Goal: Information Seeking & Learning: Learn about a topic

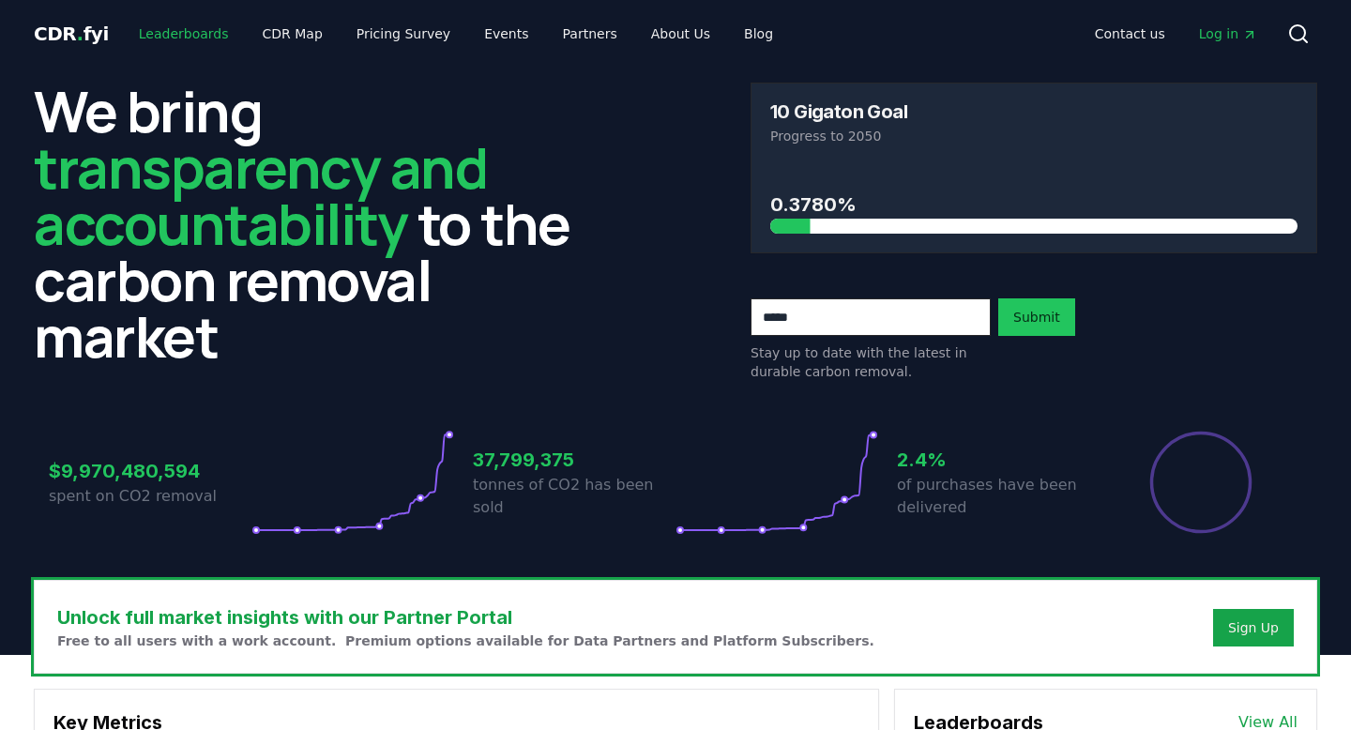
click at [190, 37] on link "Leaderboards" at bounding box center [184, 34] width 120 height 34
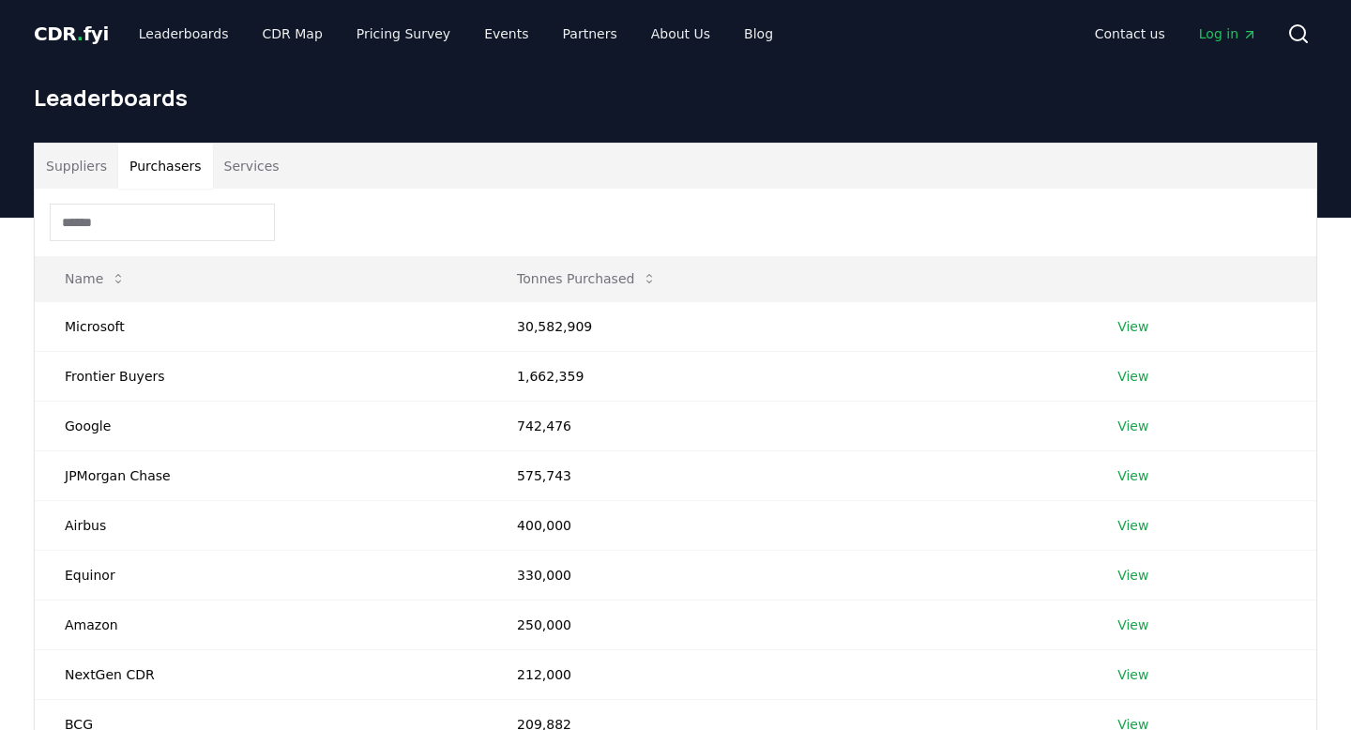
click at [185, 164] on button "Purchasers" at bounding box center [165, 166] width 95 height 45
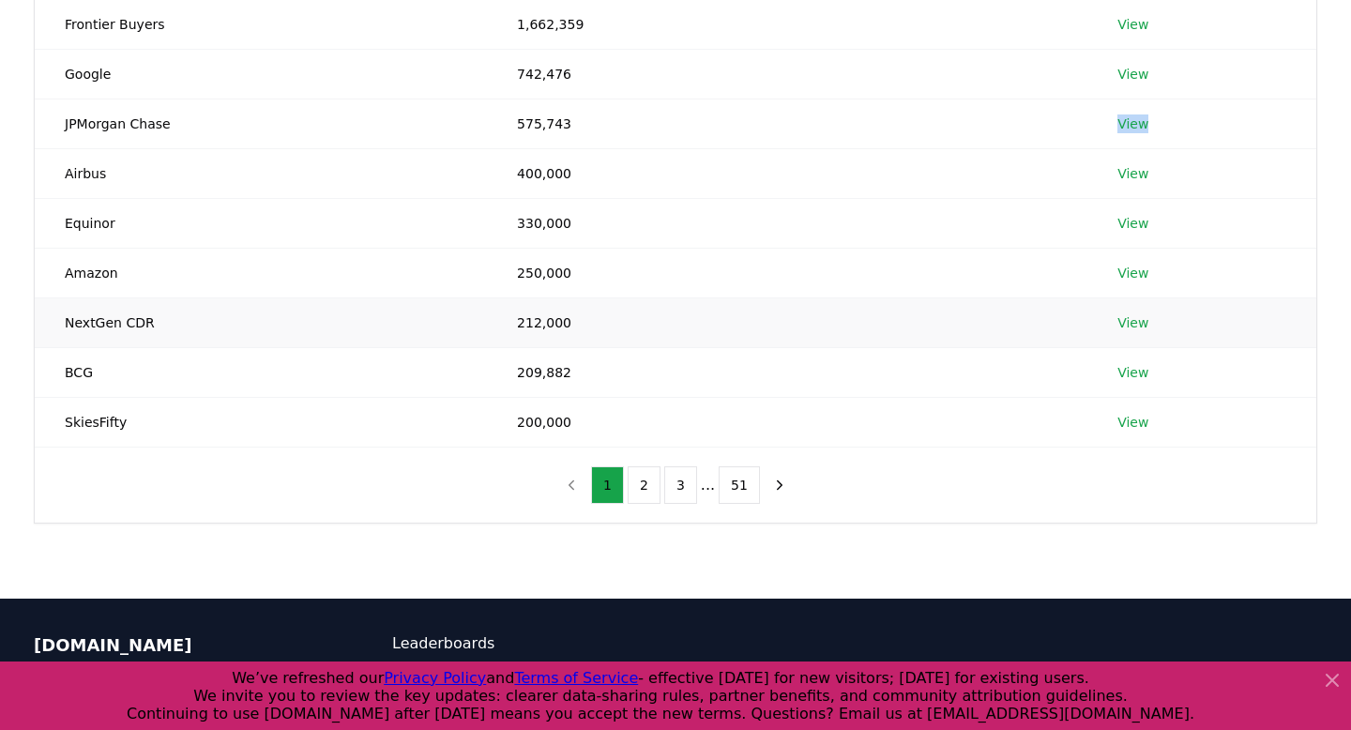
scroll to position [357, 0]
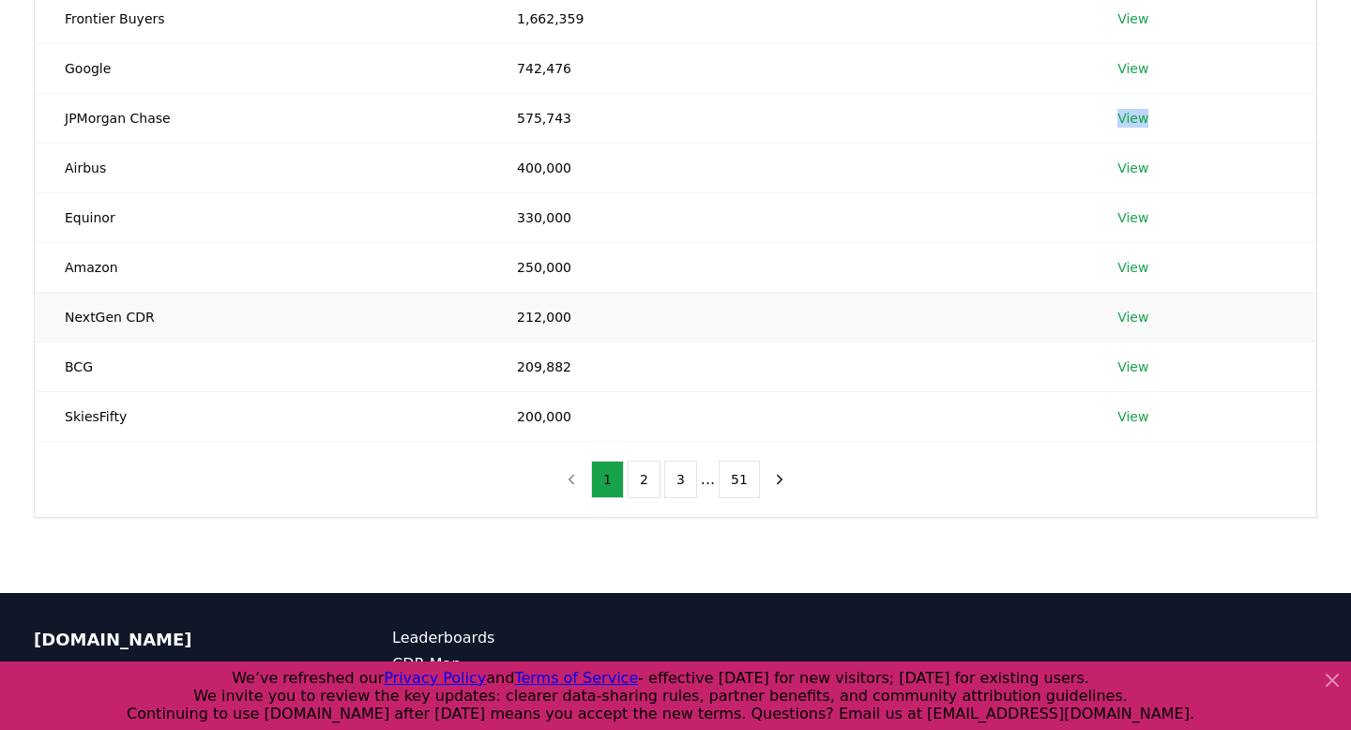
click at [1137, 315] on link "View" at bounding box center [1133, 317] width 31 height 19
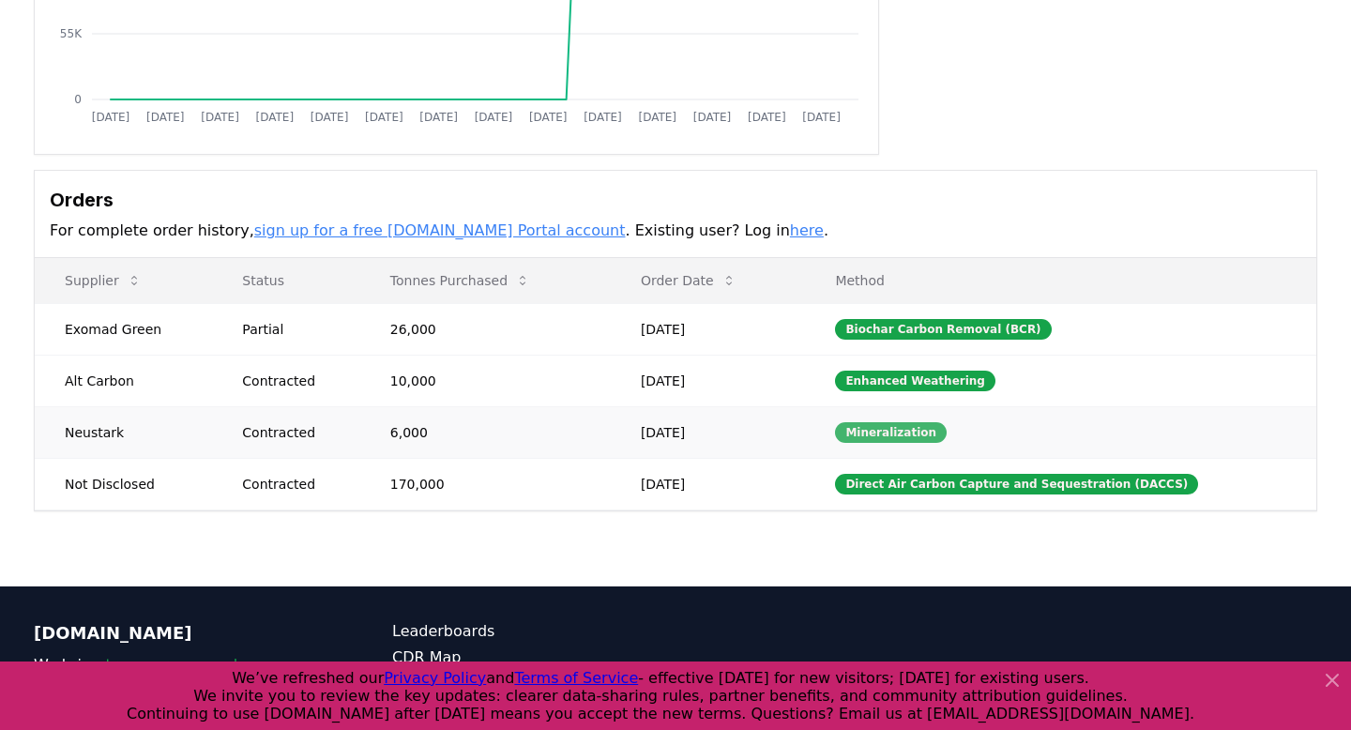
scroll to position [389, 0]
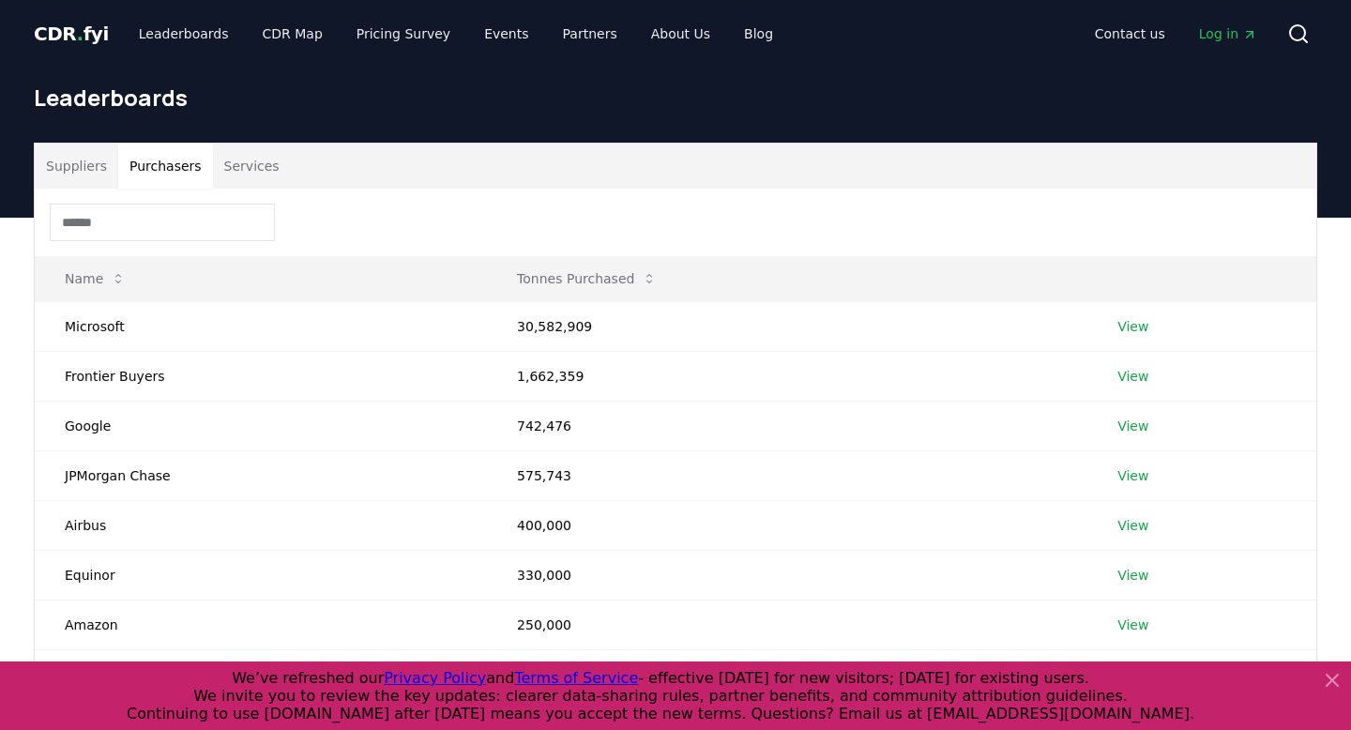
click at [171, 173] on button "Purchasers" at bounding box center [165, 166] width 95 height 45
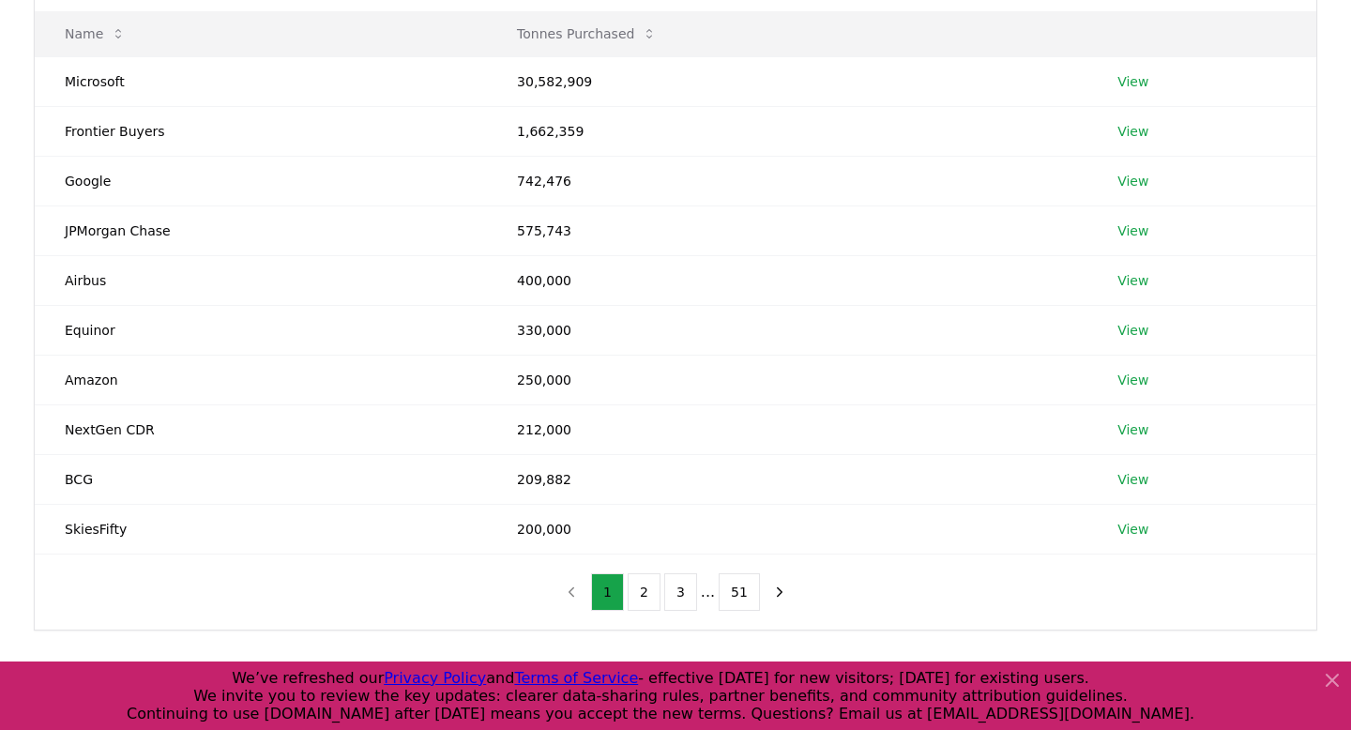
scroll to position [252, 0]
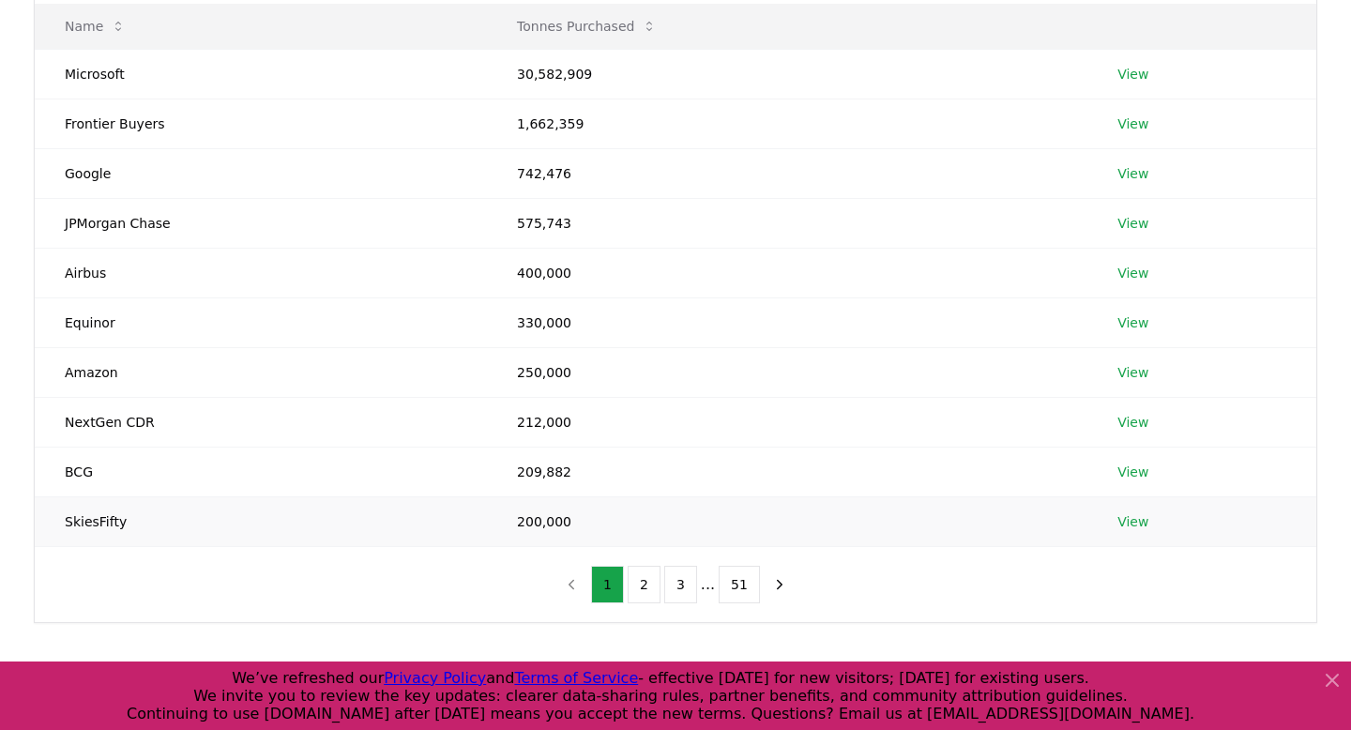
click at [108, 522] on td "SkiesFifty" at bounding box center [261, 521] width 452 height 50
copy td "SkiesFifty"
click at [647, 585] on button "2" at bounding box center [644, 585] width 33 height 38
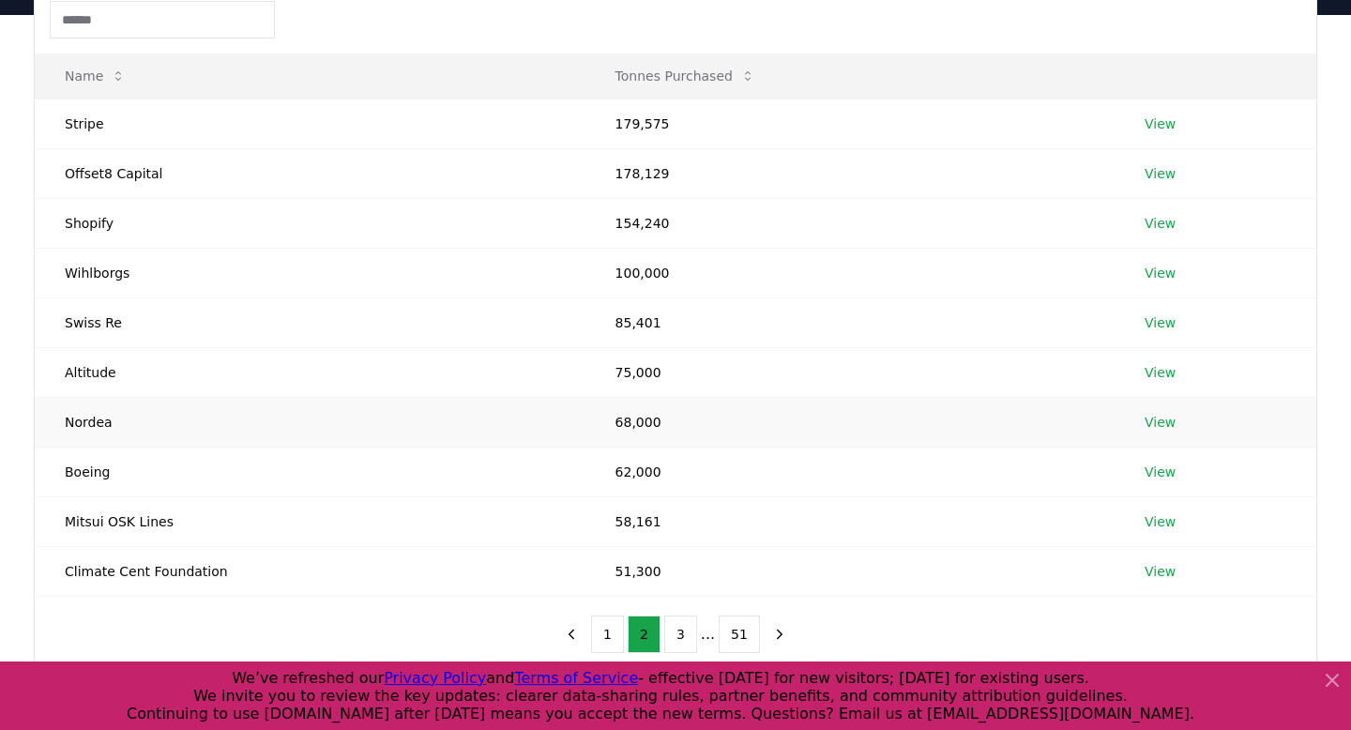
scroll to position [222, 0]
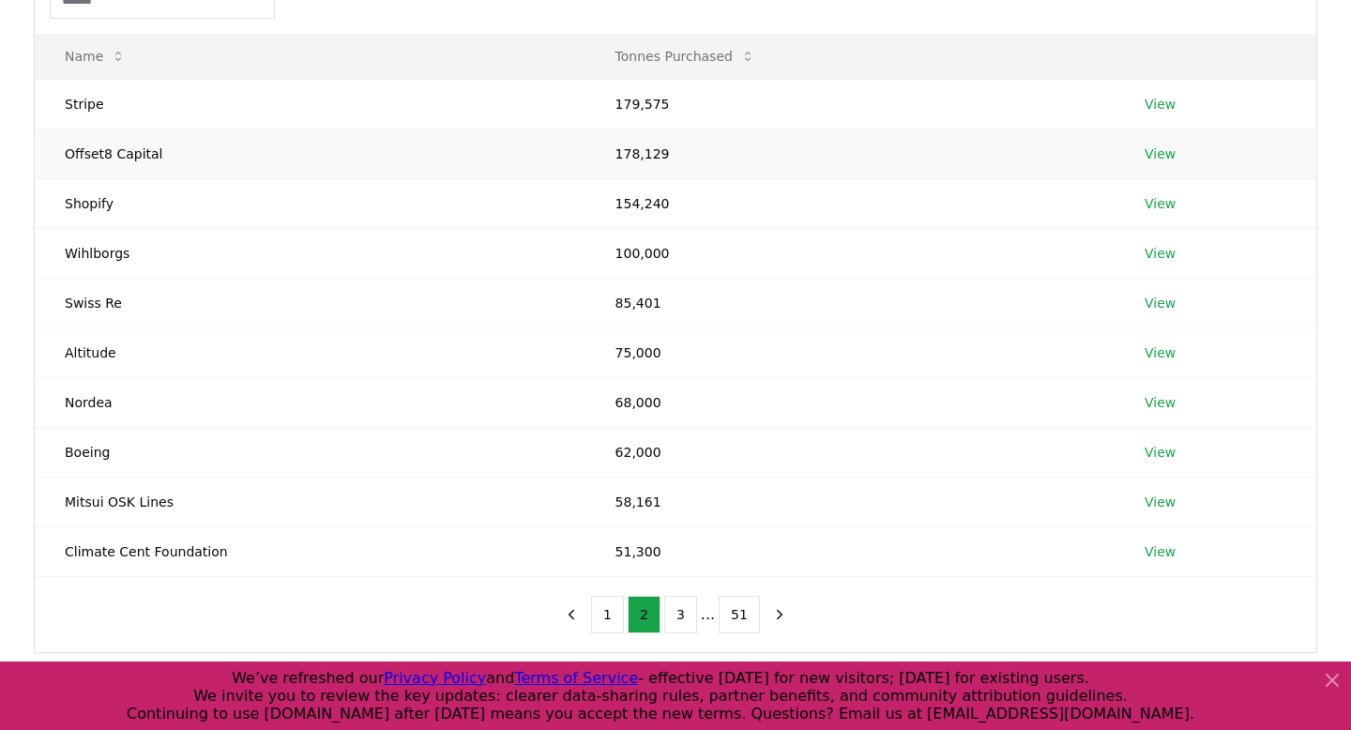
click at [117, 150] on td "Offset8 Capital" at bounding box center [310, 154] width 551 height 50
copy td "Offset8 Capital"
click at [104, 253] on td "Wihlborgs" at bounding box center [310, 253] width 551 height 50
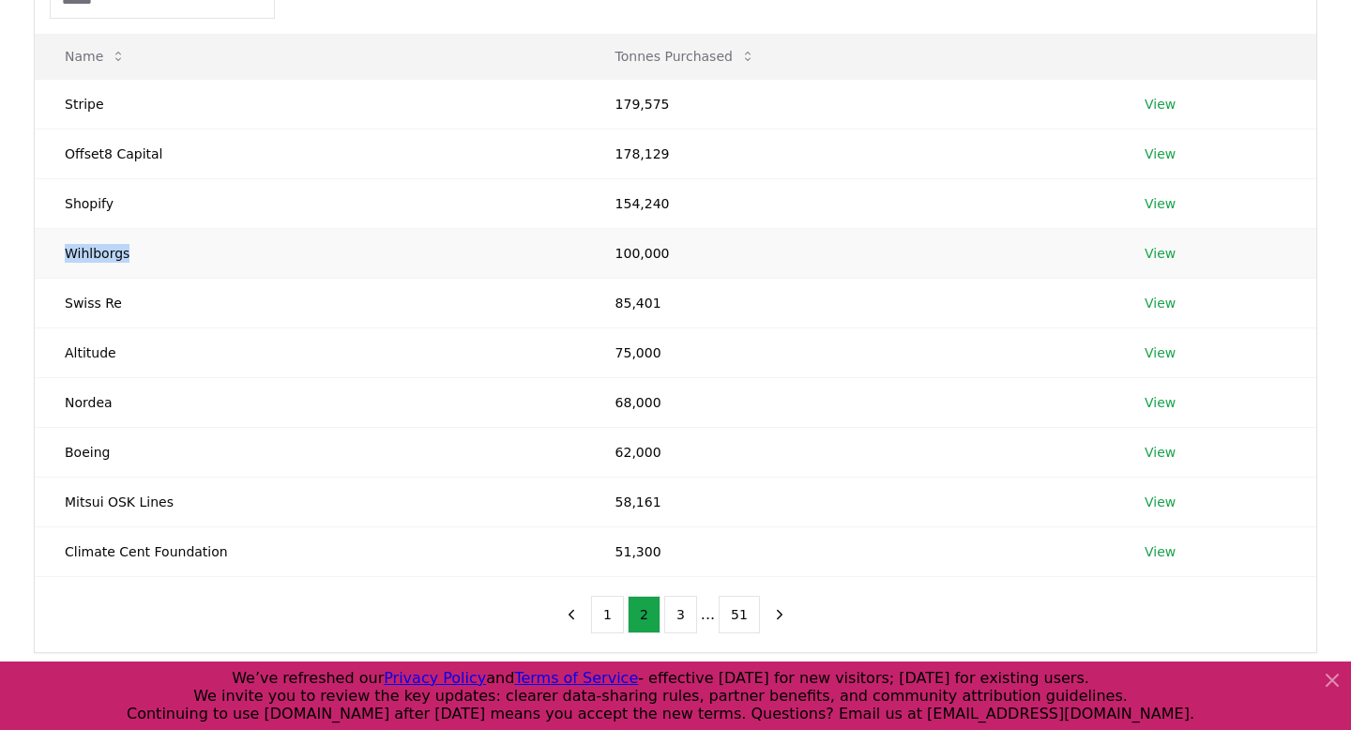
click at [104, 253] on td "Wihlborgs" at bounding box center [310, 253] width 551 height 50
copy td "Wihlborgs"
click at [1160, 205] on link "View" at bounding box center [1160, 203] width 31 height 19
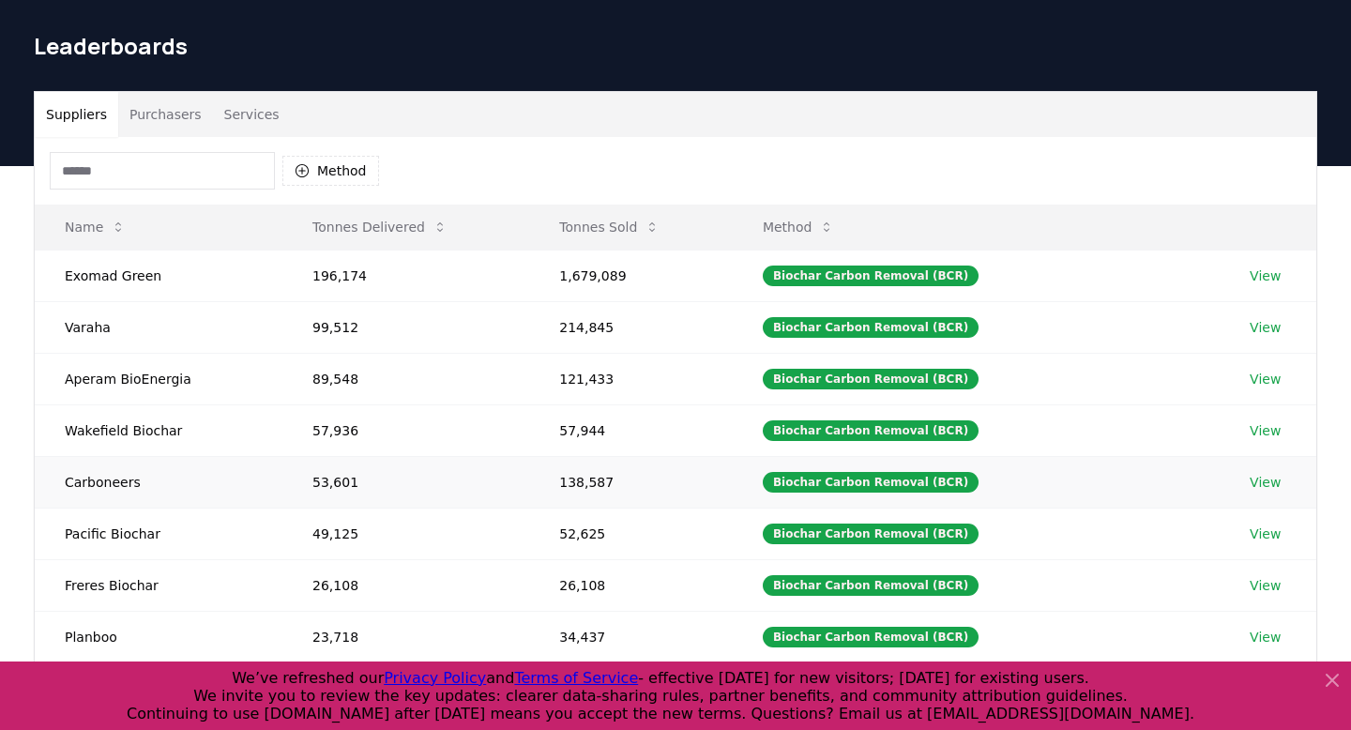
scroll to position [48, 0]
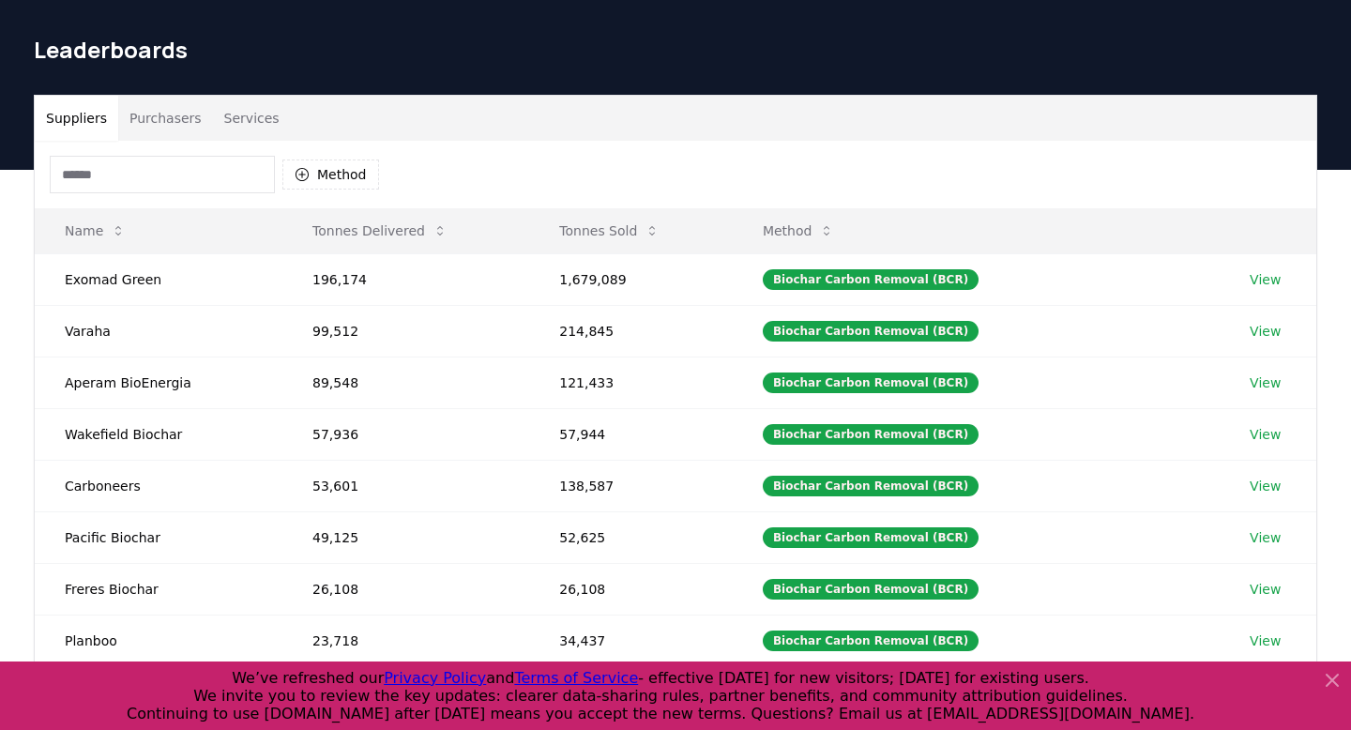
click at [178, 99] on button "Purchasers" at bounding box center [165, 118] width 95 height 45
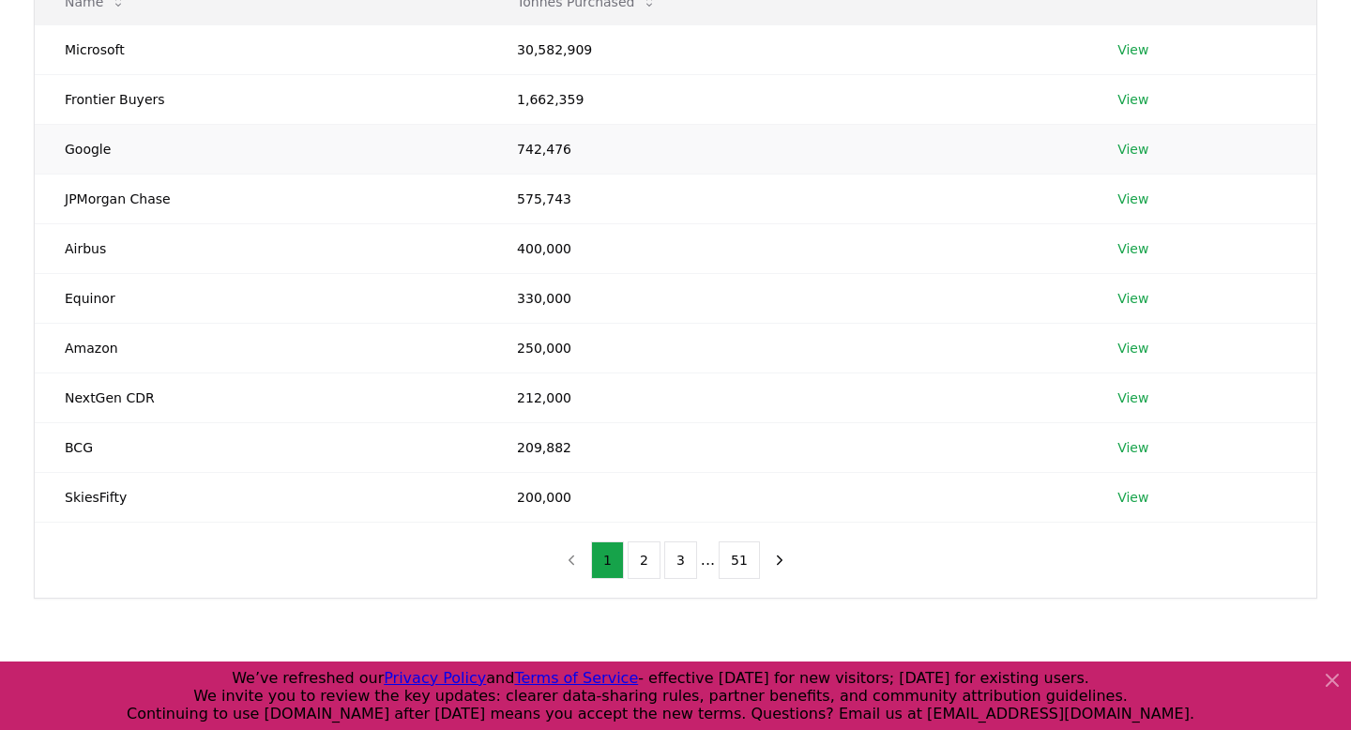
scroll to position [282, 0]
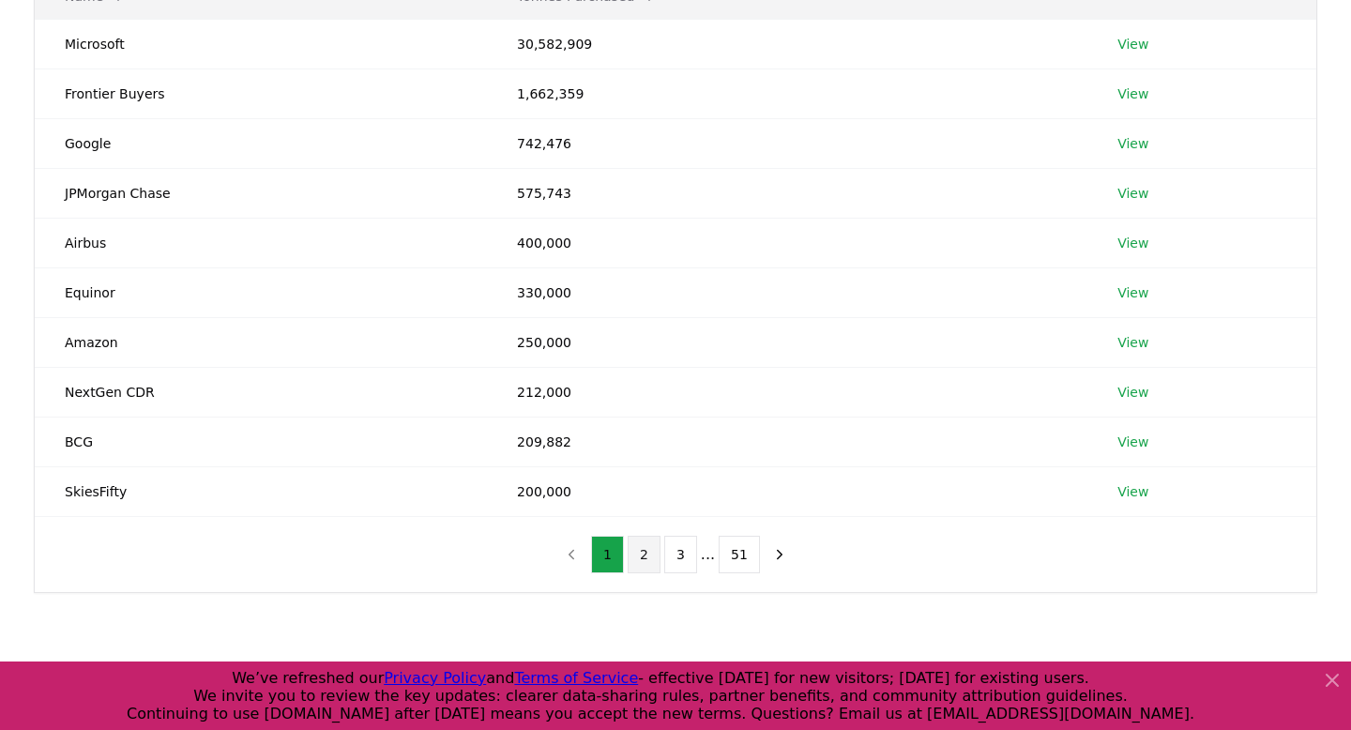
click at [644, 555] on button "2" at bounding box center [644, 555] width 33 height 38
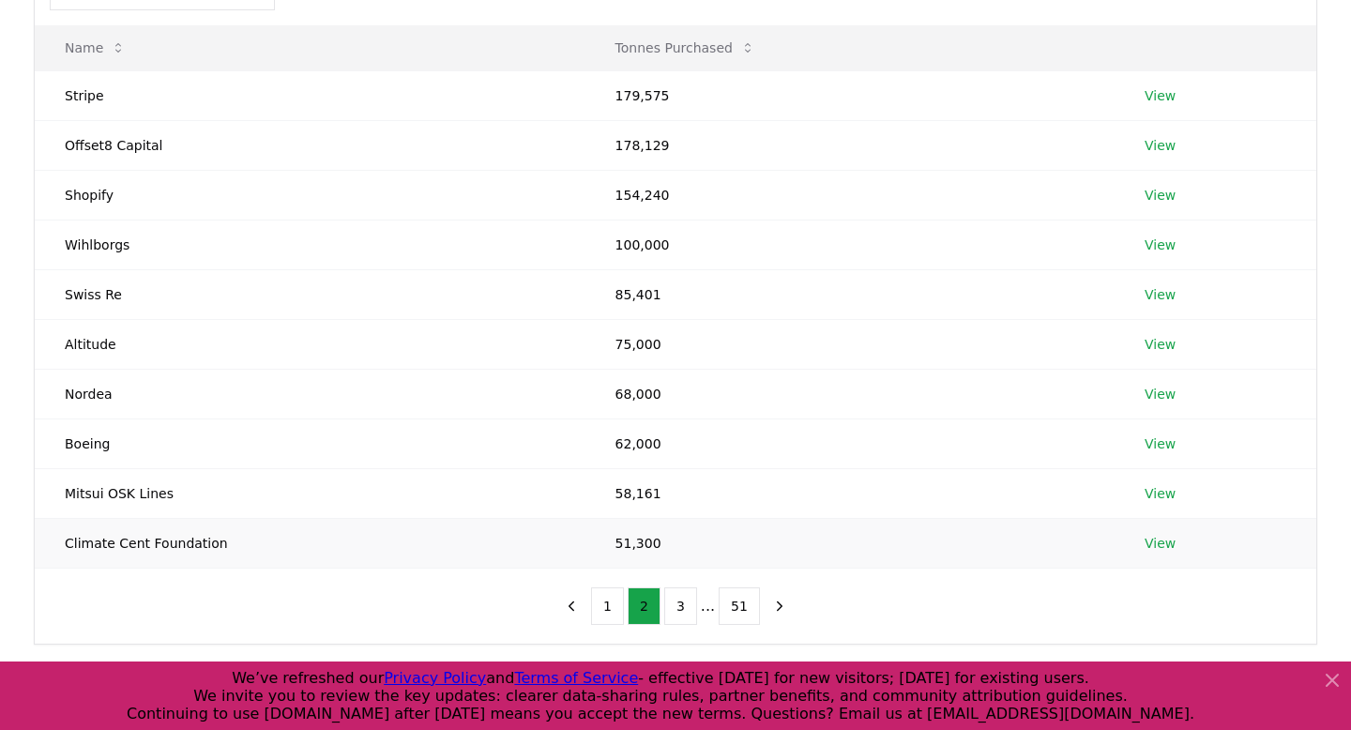
scroll to position [230, 0]
click at [1167, 245] on link "View" at bounding box center [1160, 245] width 31 height 19
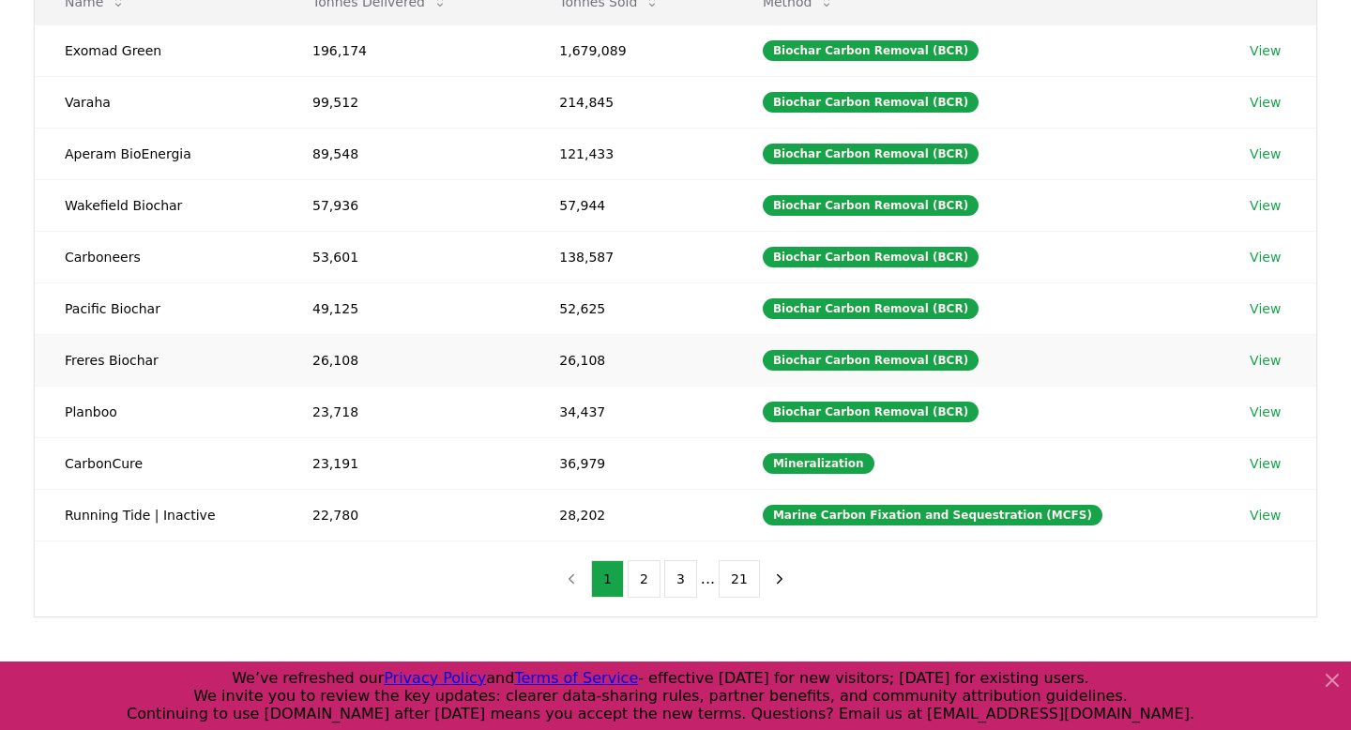
scroll to position [281, 0]
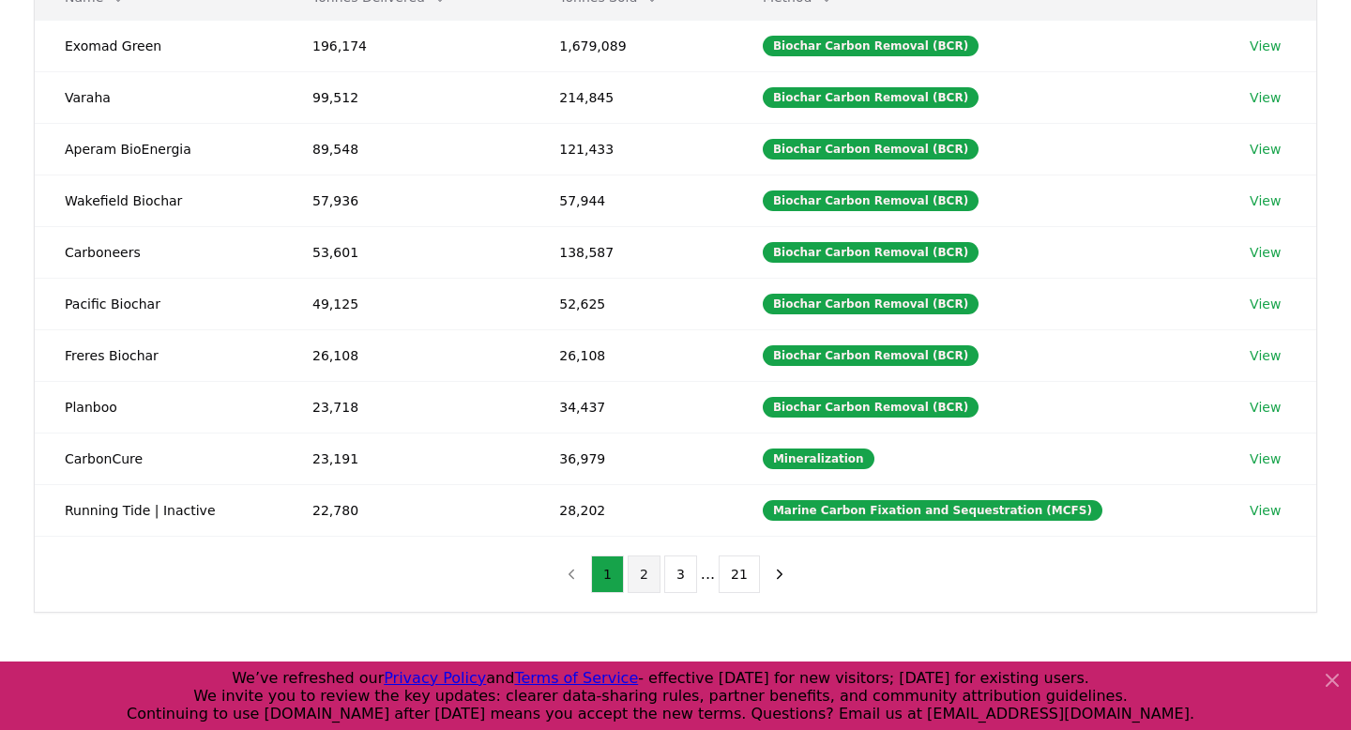
click at [640, 568] on button "2" at bounding box center [644, 574] width 33 height 38
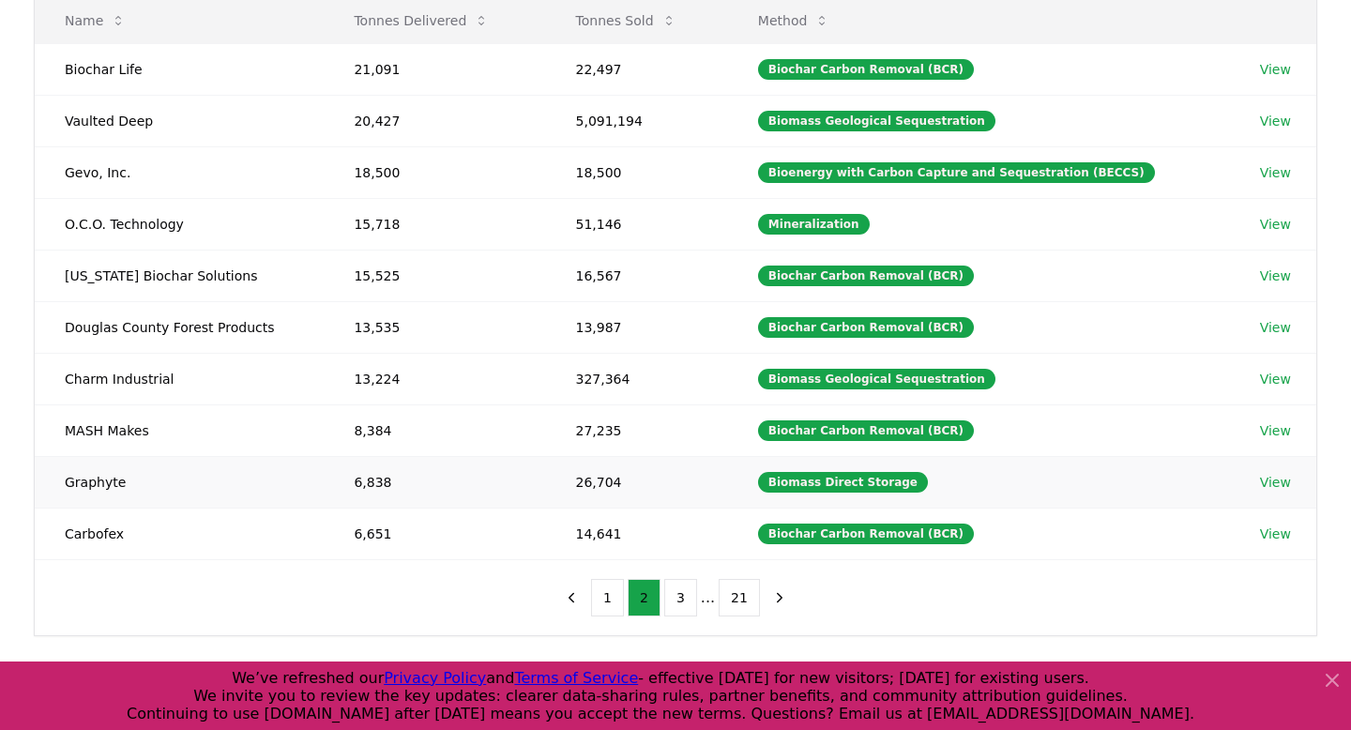
scroll to position [245, 0]
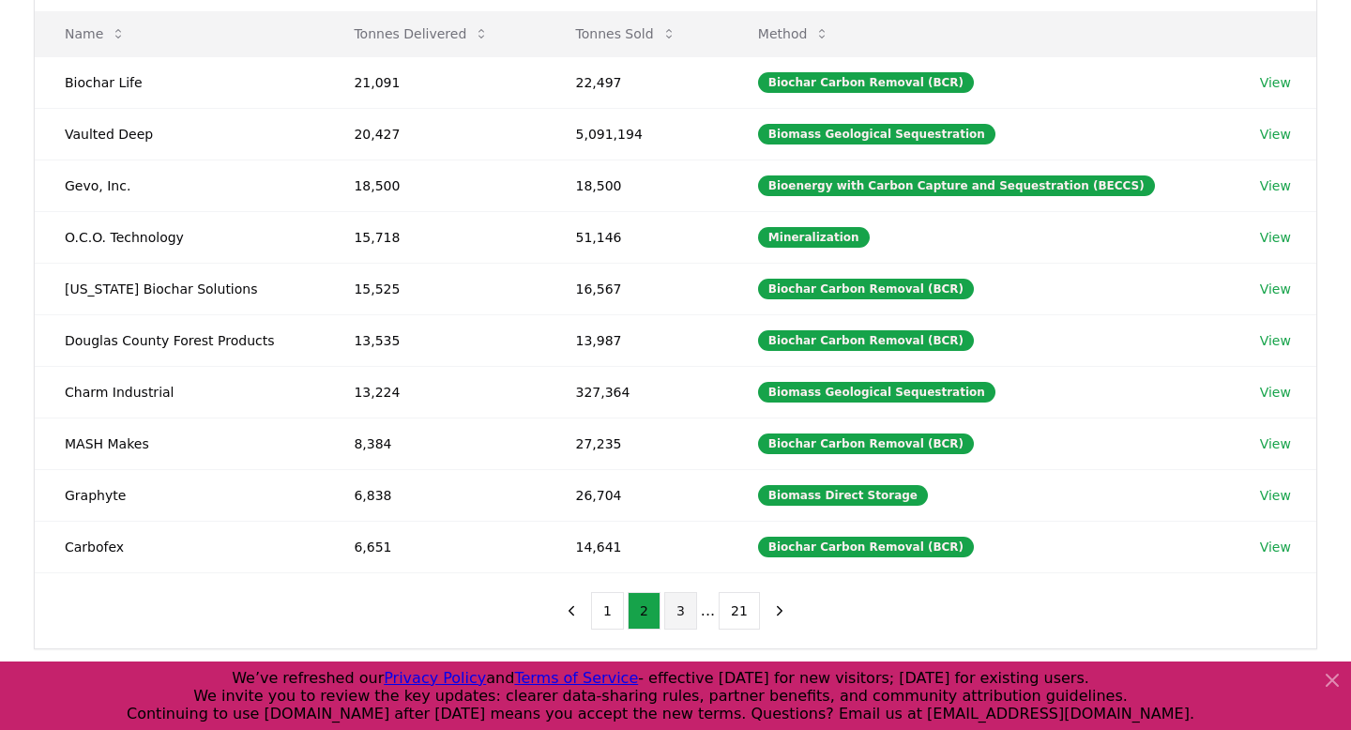
click at [679, 604] on button "3" at bounding box center [680, 611] width 33 height 38
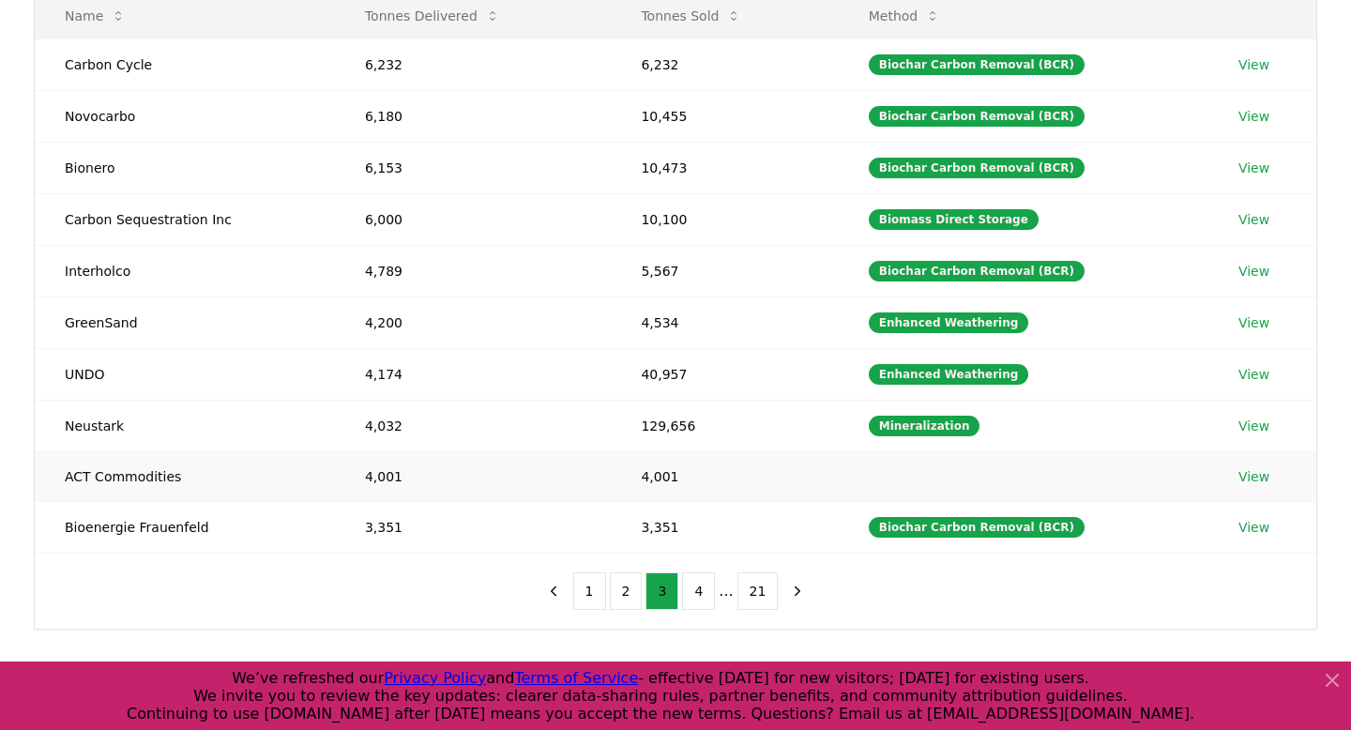
scroll to position [267, 0]
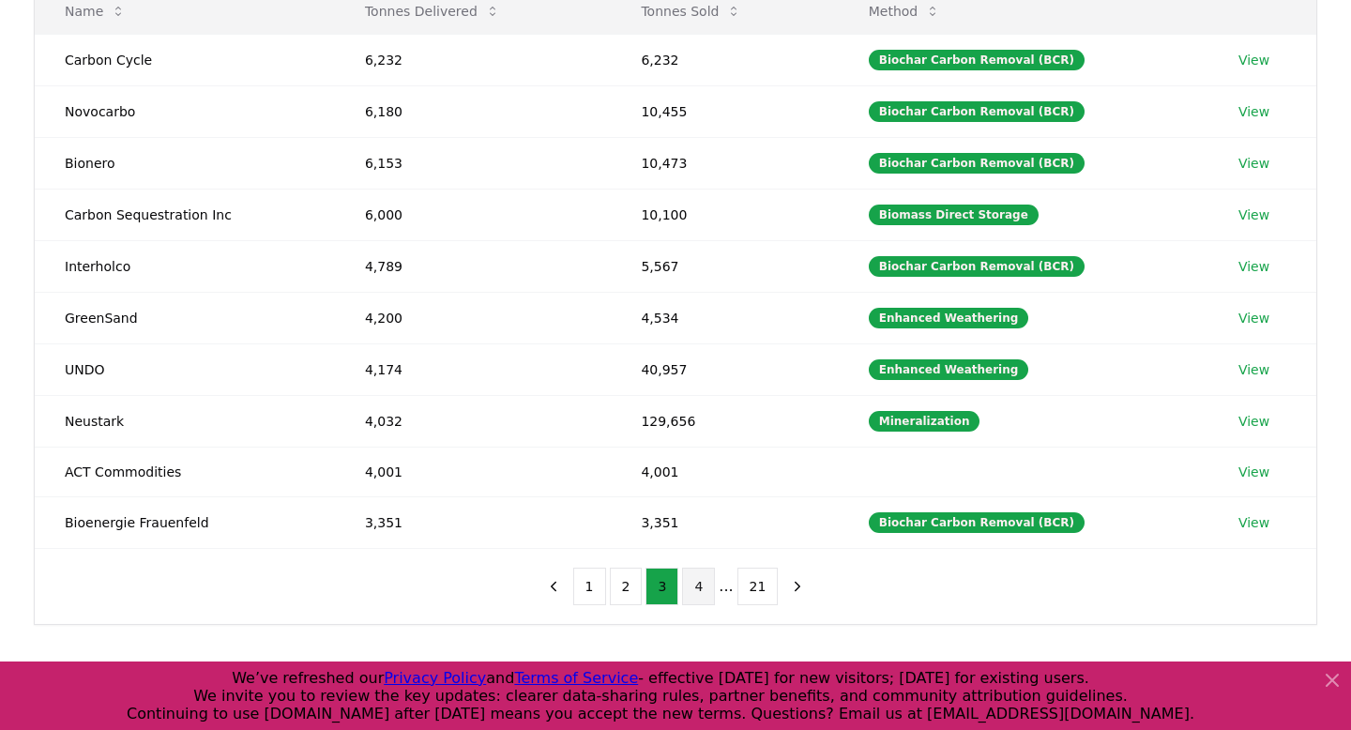
click at [705, 585] on button "4" at bounding box center [698, 587] width 33 height 38
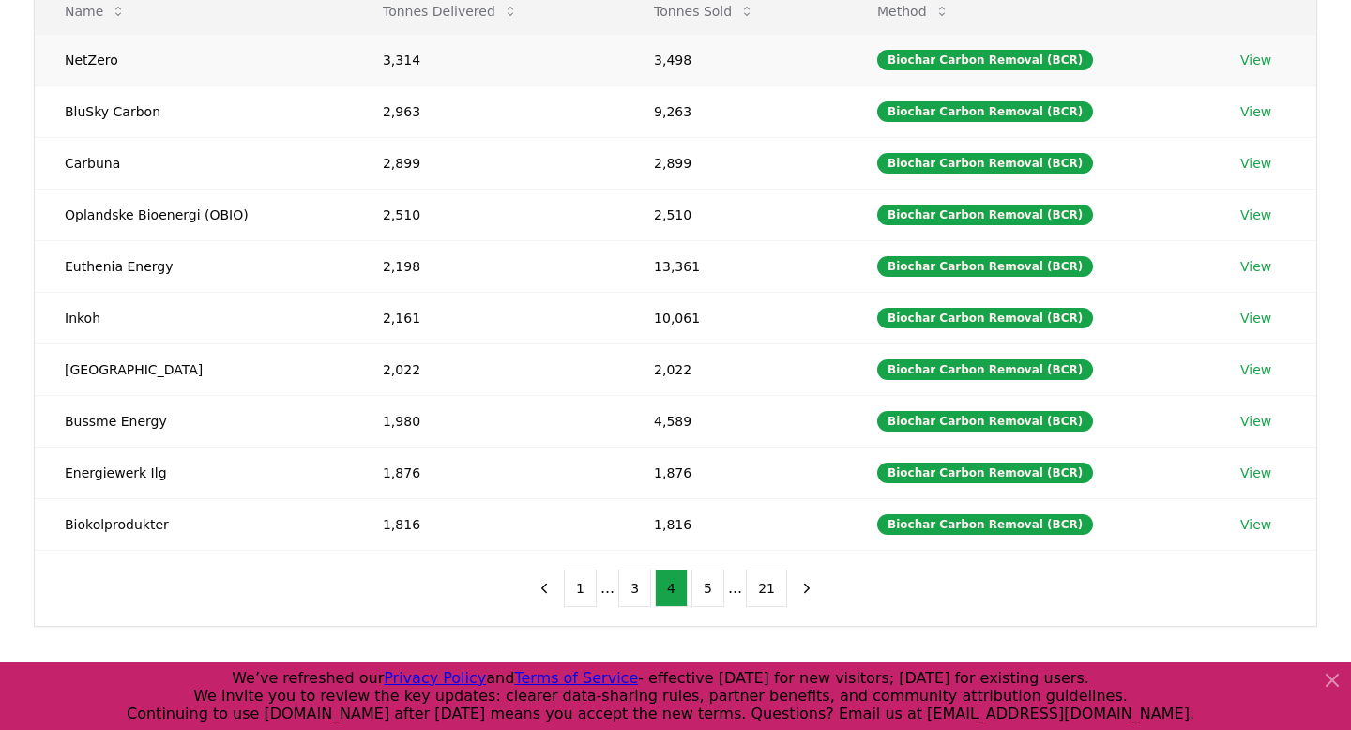
click at [1263, 56] on link "View" at bounding box center [1255, 60] width 31 height 19
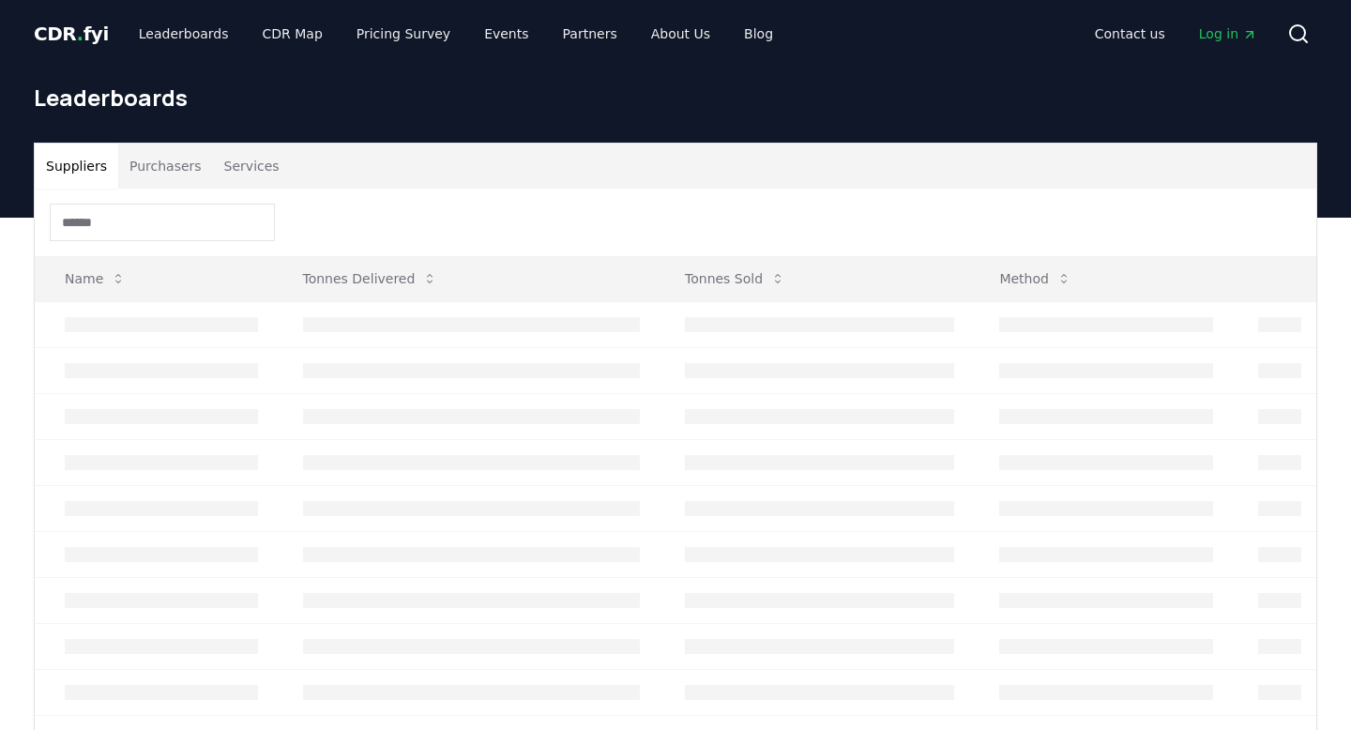
scroll to position [267, 0]
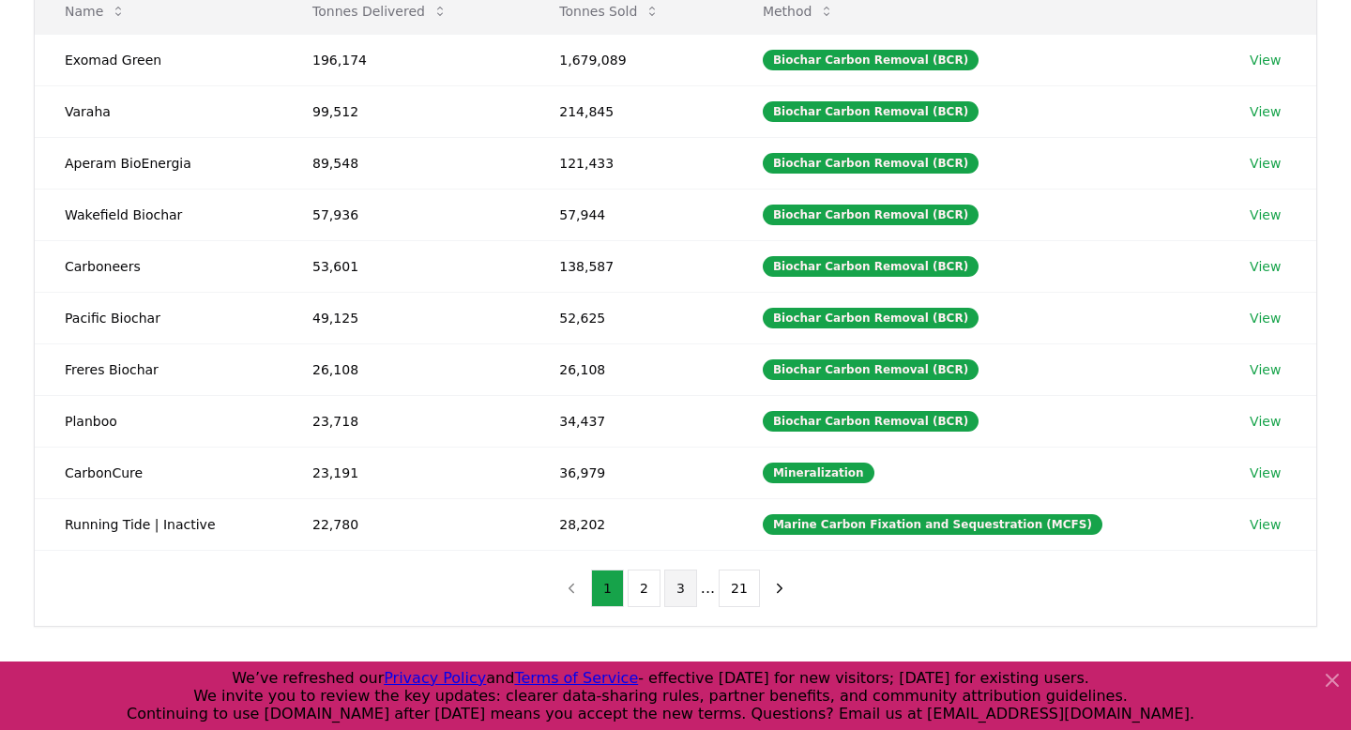
click at [689, 597] on button "3" at bounding box center [680, 589] width 33 height 38
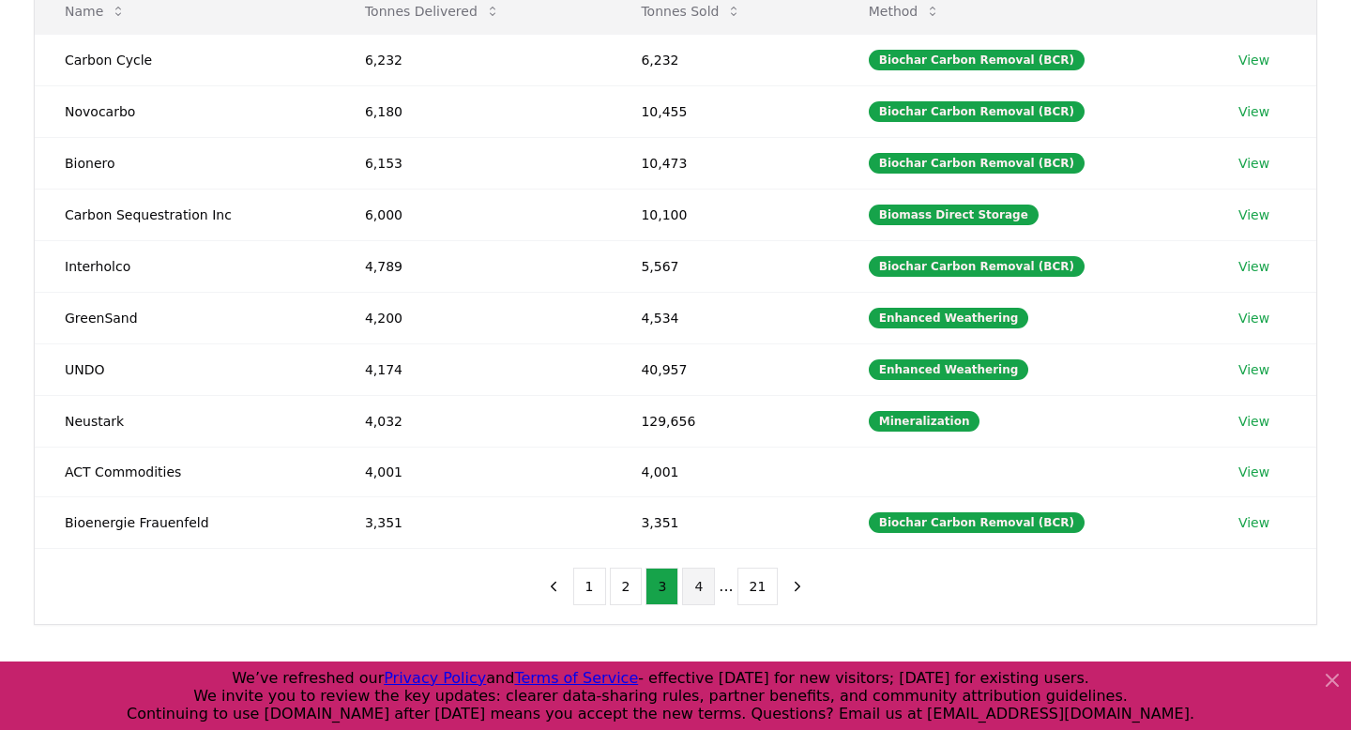
click at [701, 592] on button "4" at bounding box center [698, 587] width 33 height 38
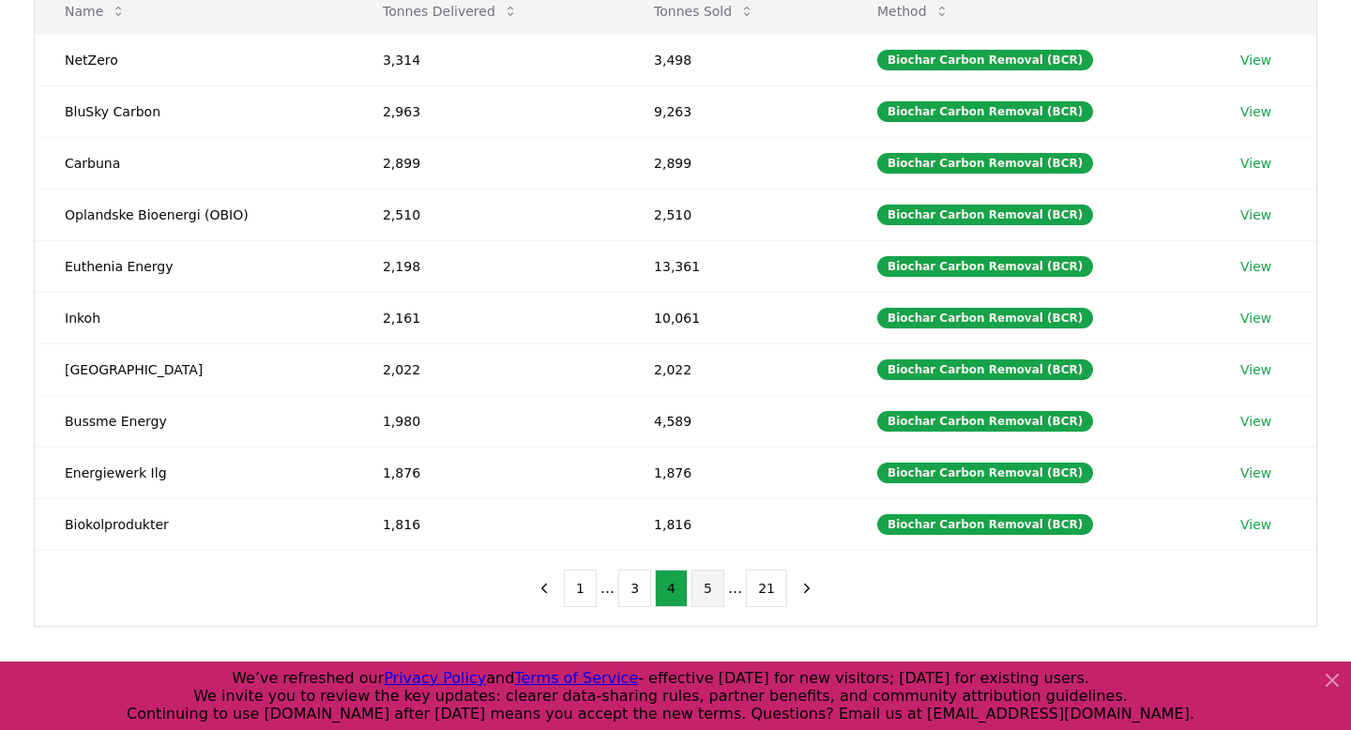
click at [706, 596] on button "5" at bounding box center [708, 589] width 33 height 38
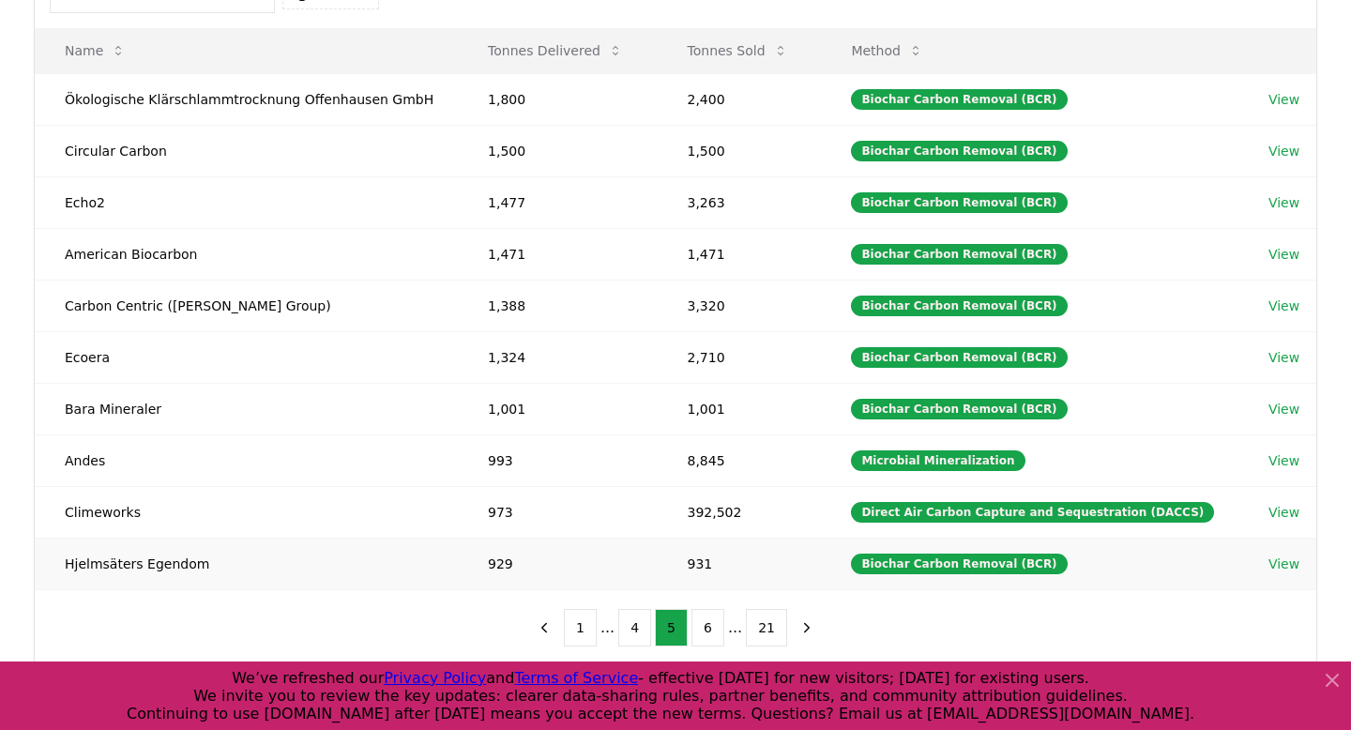
scroll to position [231, 0]
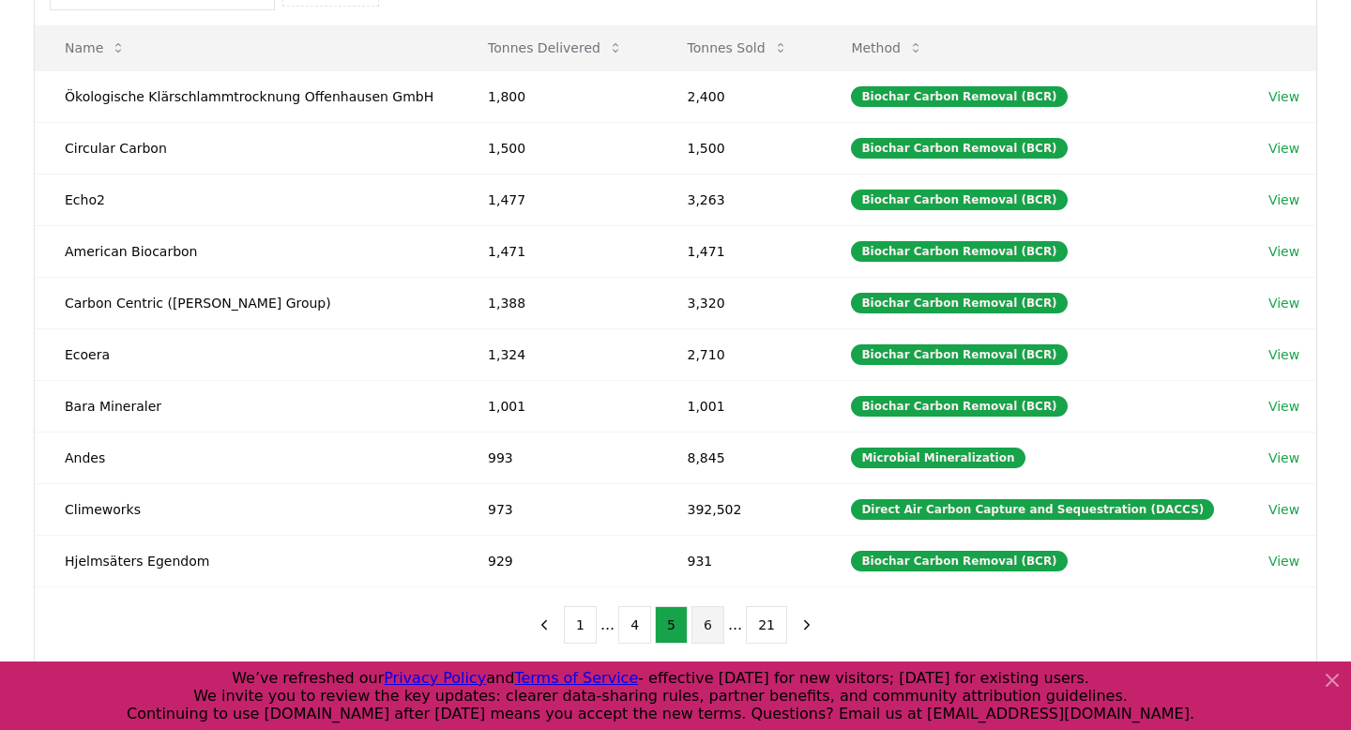
click at [709, 628] on button "6" at bounding box center [708, 625] width 33 height 38
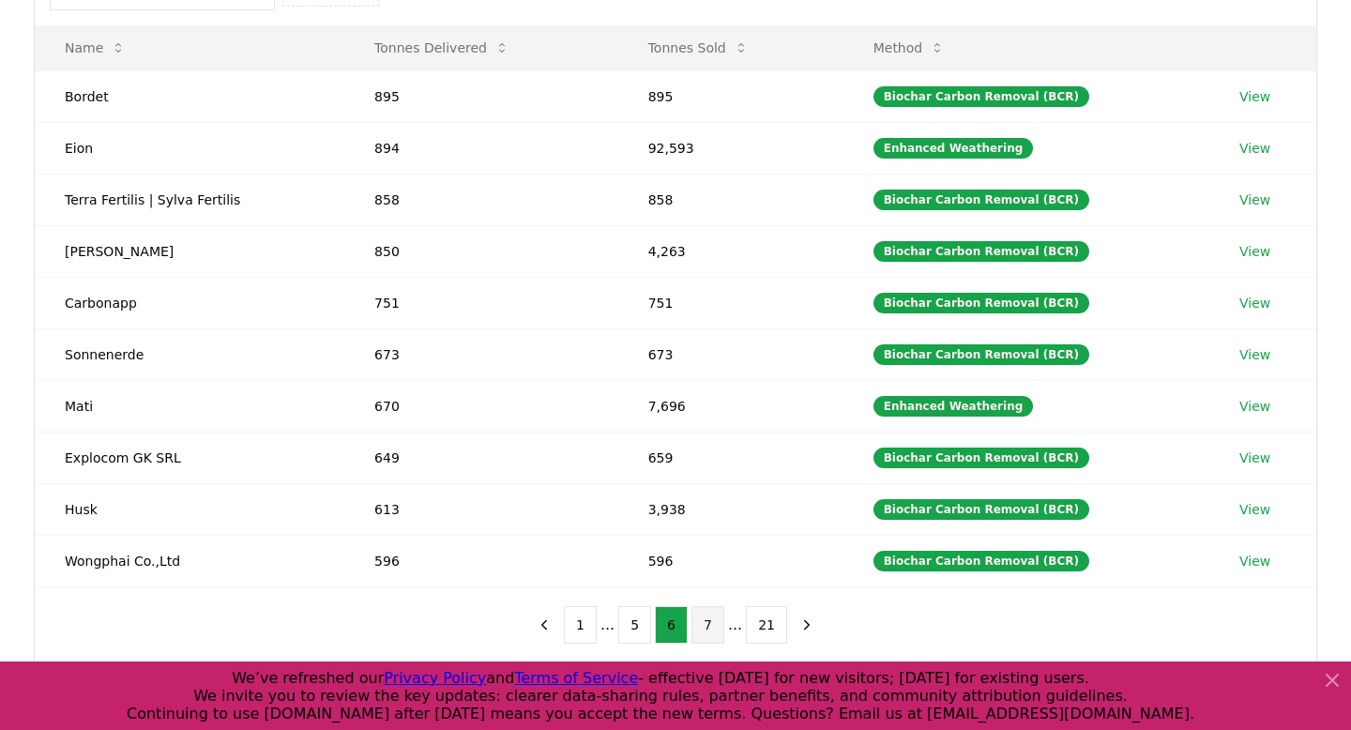
click at [719, 617] on button "7" at bounding box center [708, 625] width 33 height 38
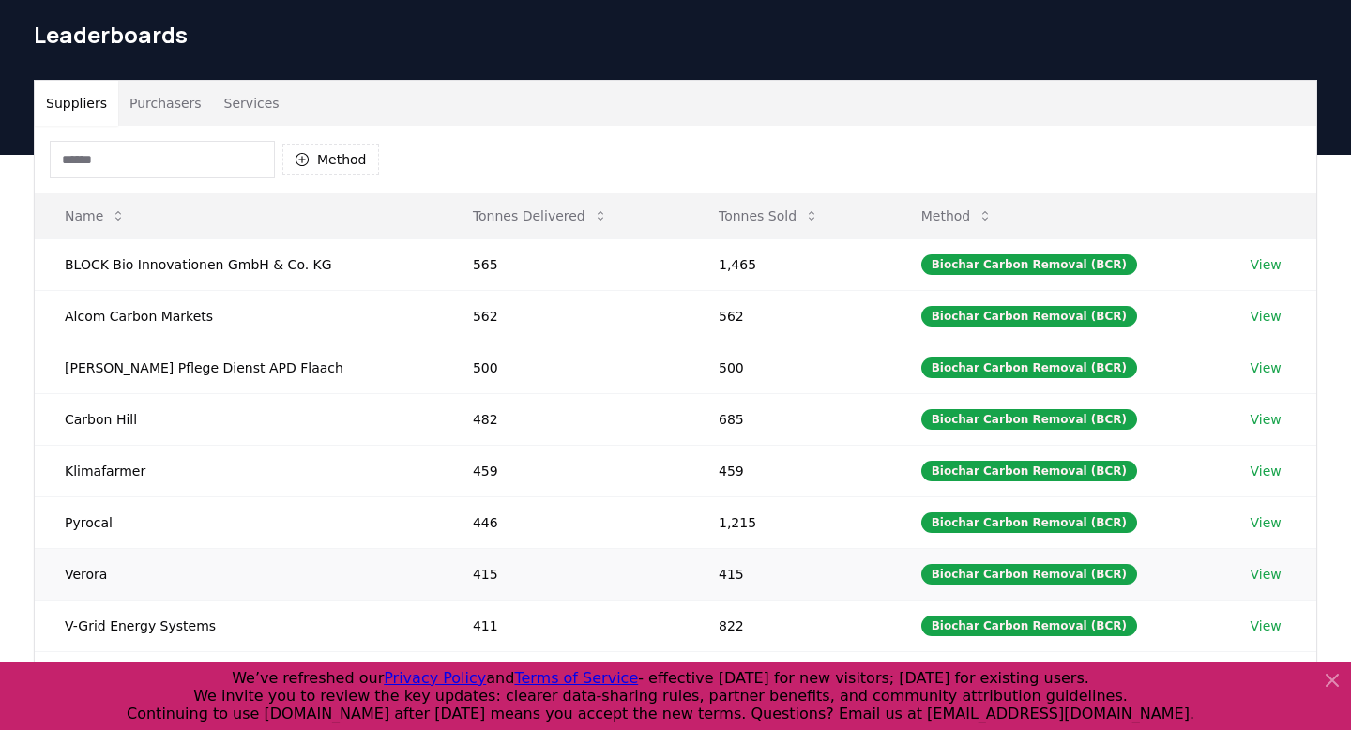
scroll to position [57, 0]
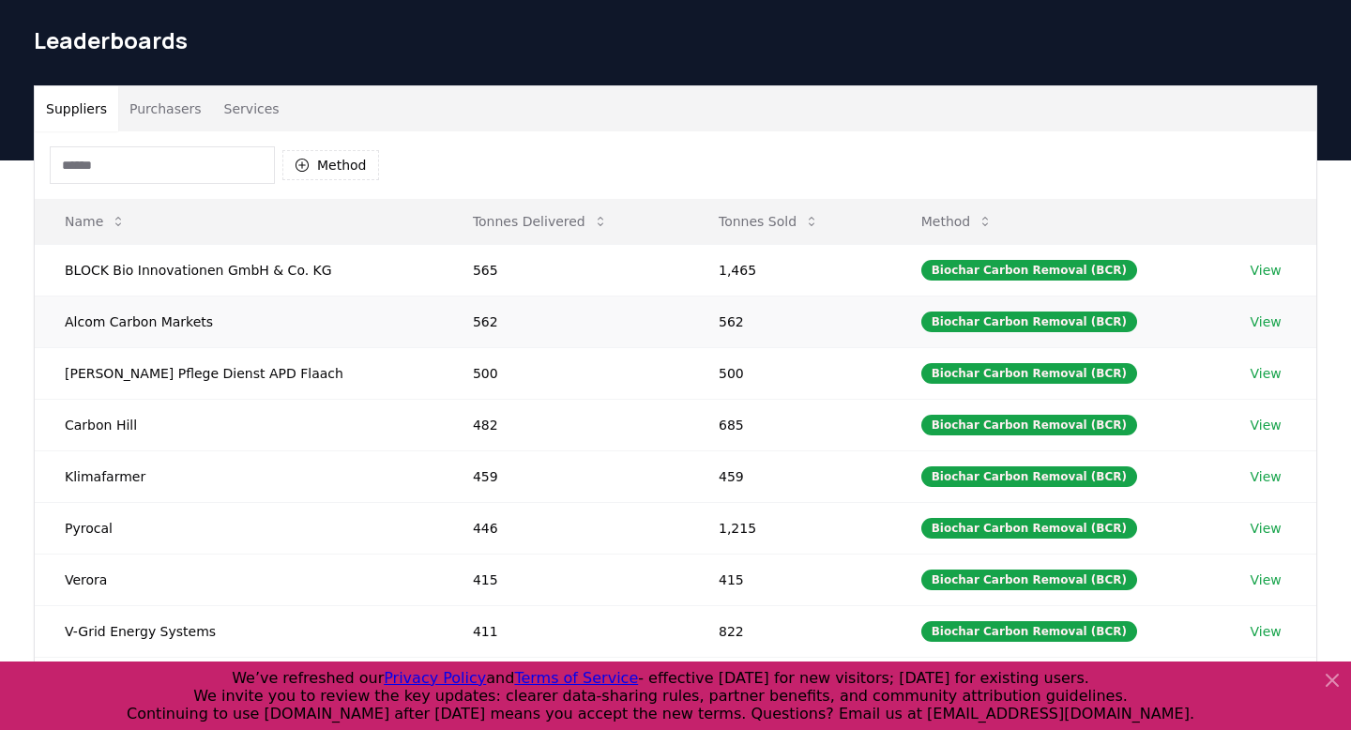
click at [1260, 314] on link "View" at bounding box center [1266, 321] width 31 height 19
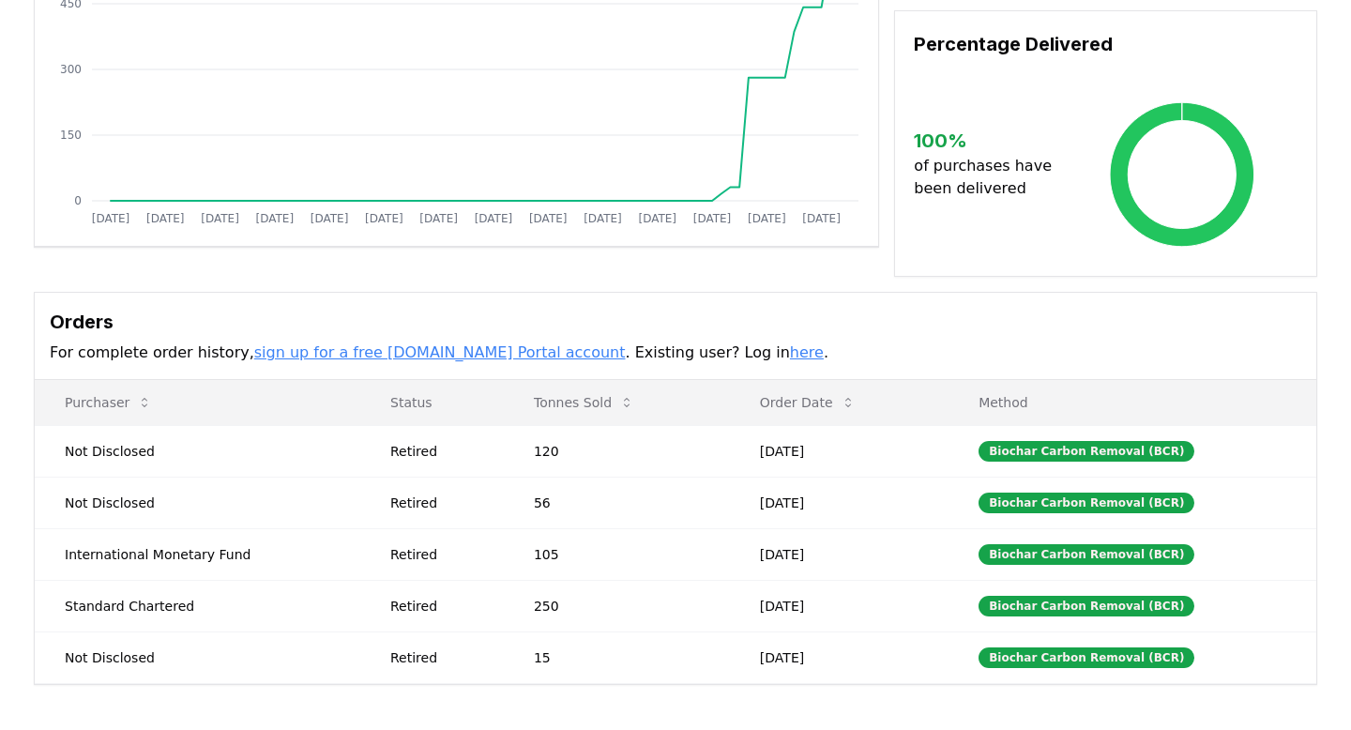
scroll to position [333, 0]
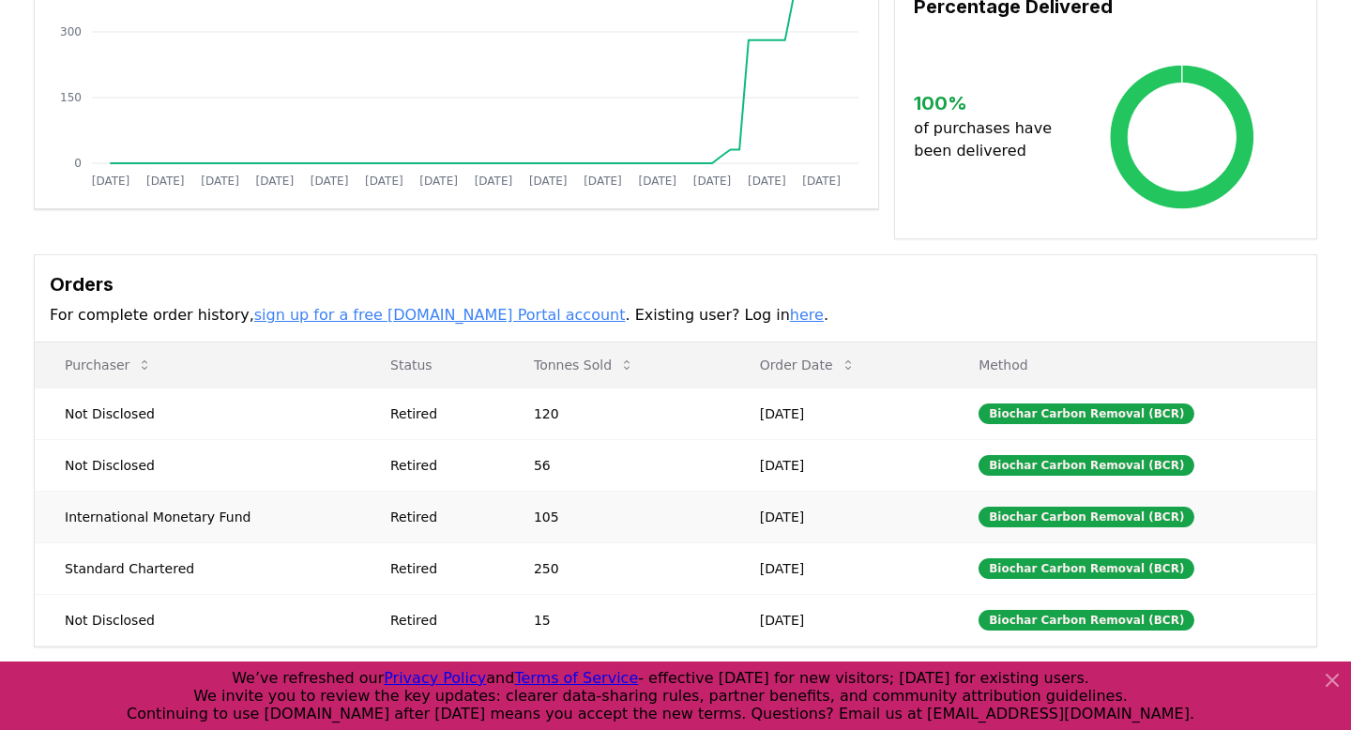
drag, startPoint x: 876, startPoint y: 522, endPoint x: 861, endPoint y: 518, distance: 15.5
click at [861, 518] on td "[DATE]" at bounding box center [839, 517] width 219 height 52
drag, startPoint x: 865, startPoint y: 617, endPoint x: 874, endPoint y: 379, distance: 238.5
click at [874, 379] on table "Purchaser Status Tonnes Sold Order Date Method Not Disclosed Retired 120 [DATE]…" at bounding box center [676, 494] width 1282 height 304
click at [849, 282] on h3 "Orders" at bounding box center [676, 284] width 1252 height 28
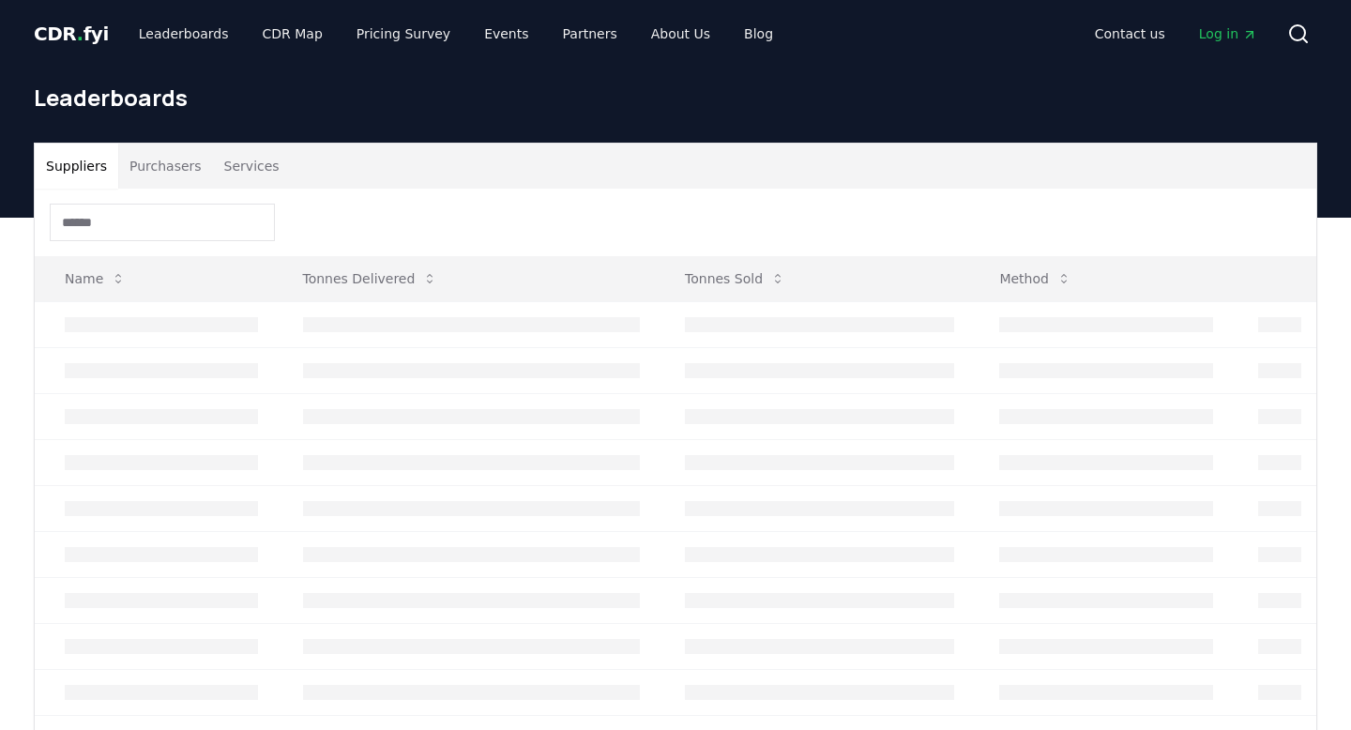
scroll to position [57, 0]
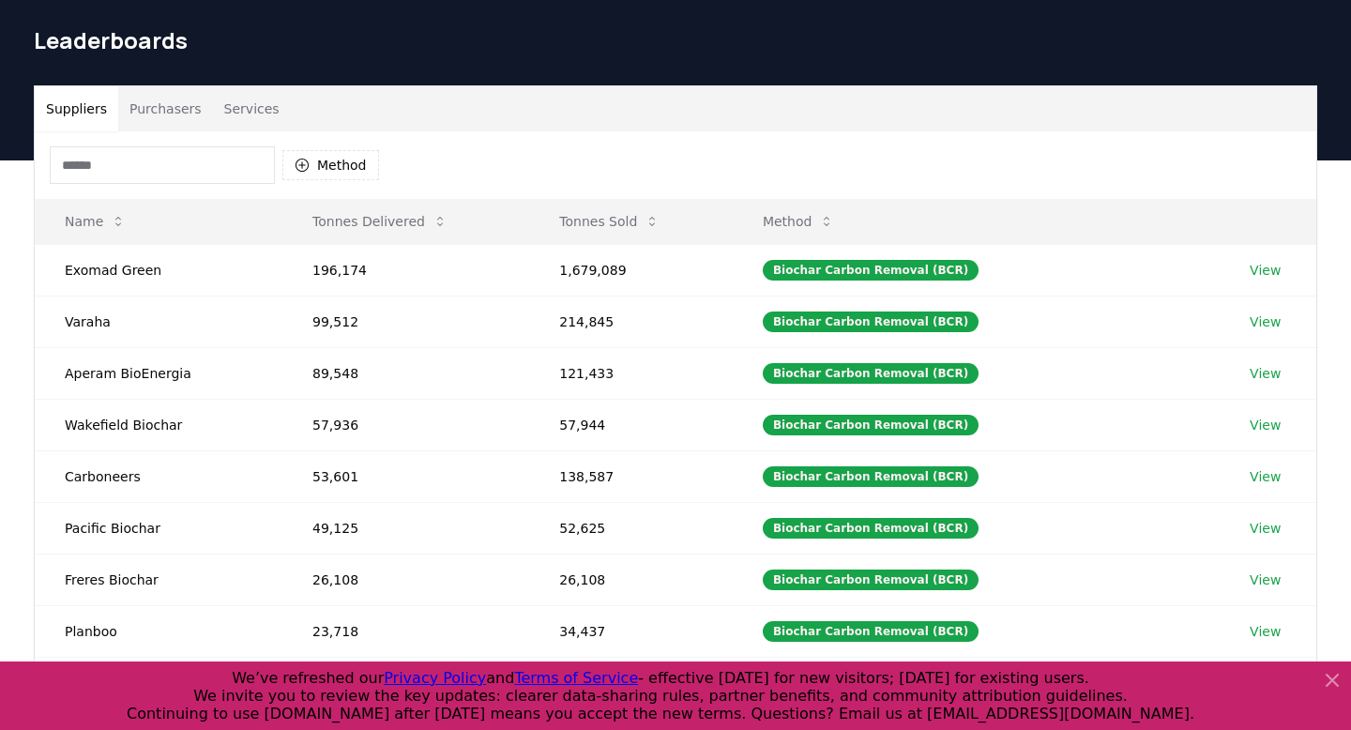
click at [183, 102] on button "Purchasers" at bounding box center [165, 108] width 95 height 45
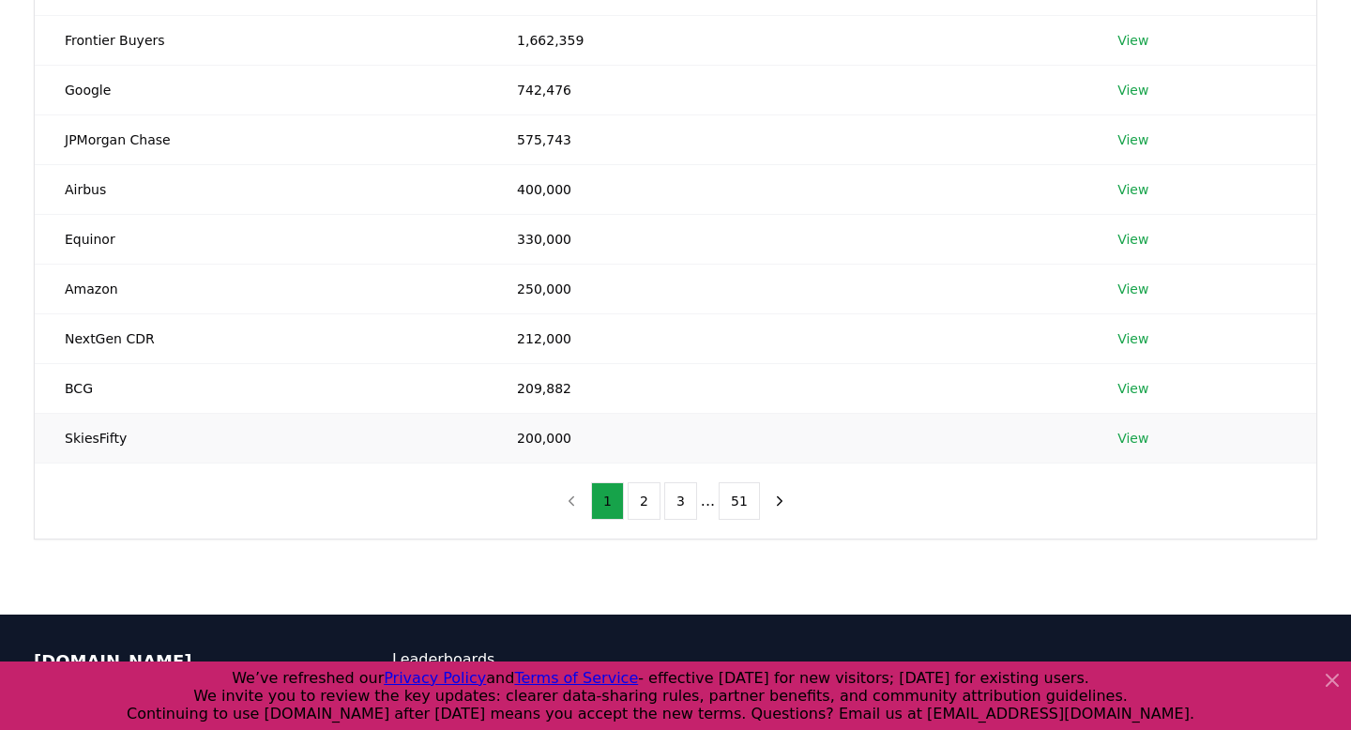
scroll to position [351, 0]
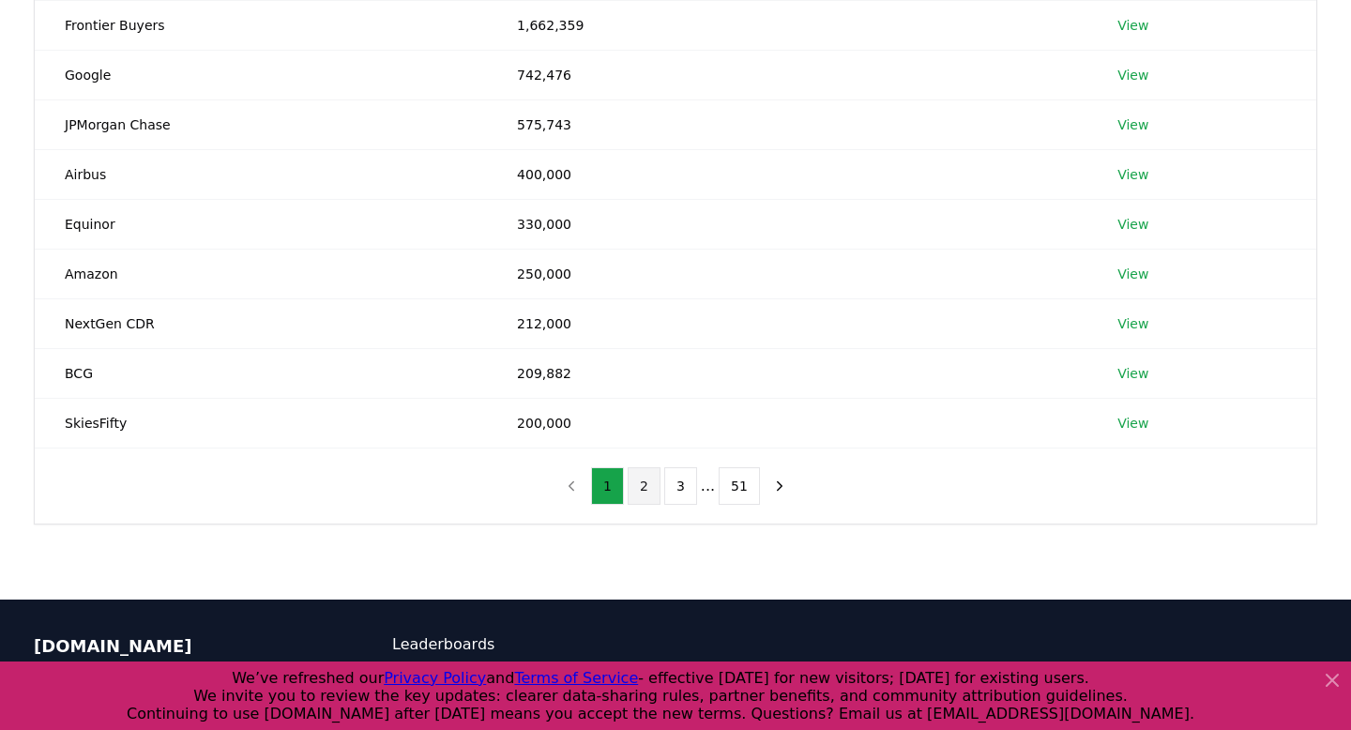
click at [647, 480] on button "2" at bounding box center [644, 486] width 33 height 38
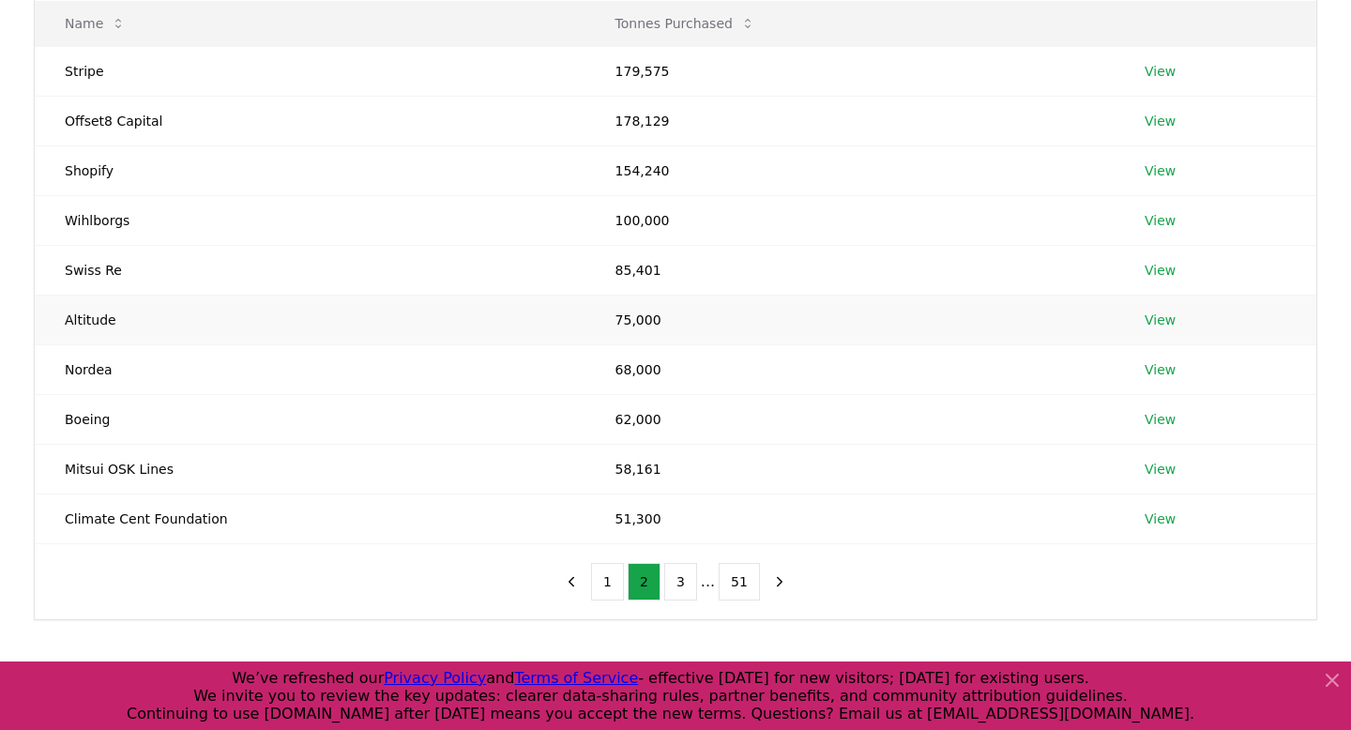
scroll to position [257, 0]
click at [140, 459] on td "Mitsui OSK Lines" at bounding box center [310, 467] width 551 height 50
copy td "Mitsui OSK Lines"
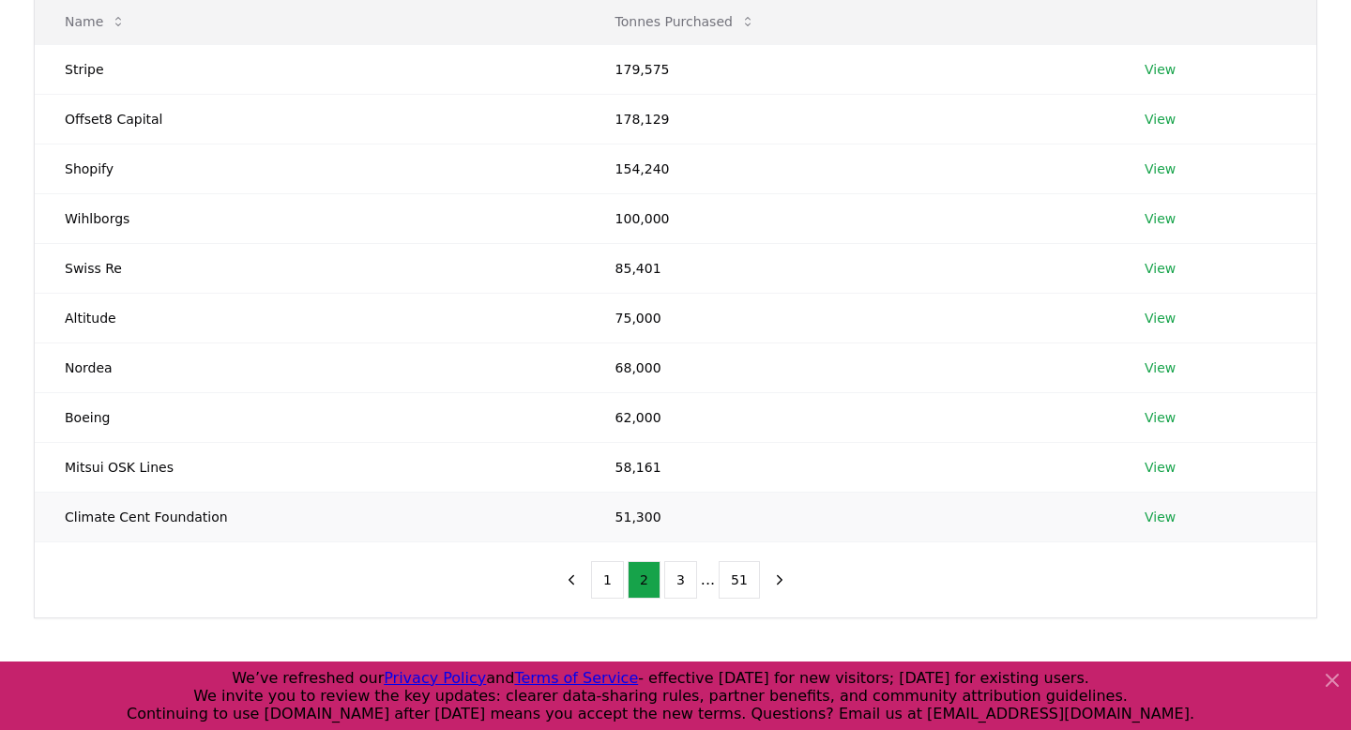
click at [159, 519] on td "Climate Cent Foundation" at bounding box center [310, 517] width 551 height 50
click at [1165, 506] on td "View" at bounding box center [1216, 517] width 202 height 50
click at [1165, 509] on link "View" at bounding box center [1160, 517] width 31 height 19
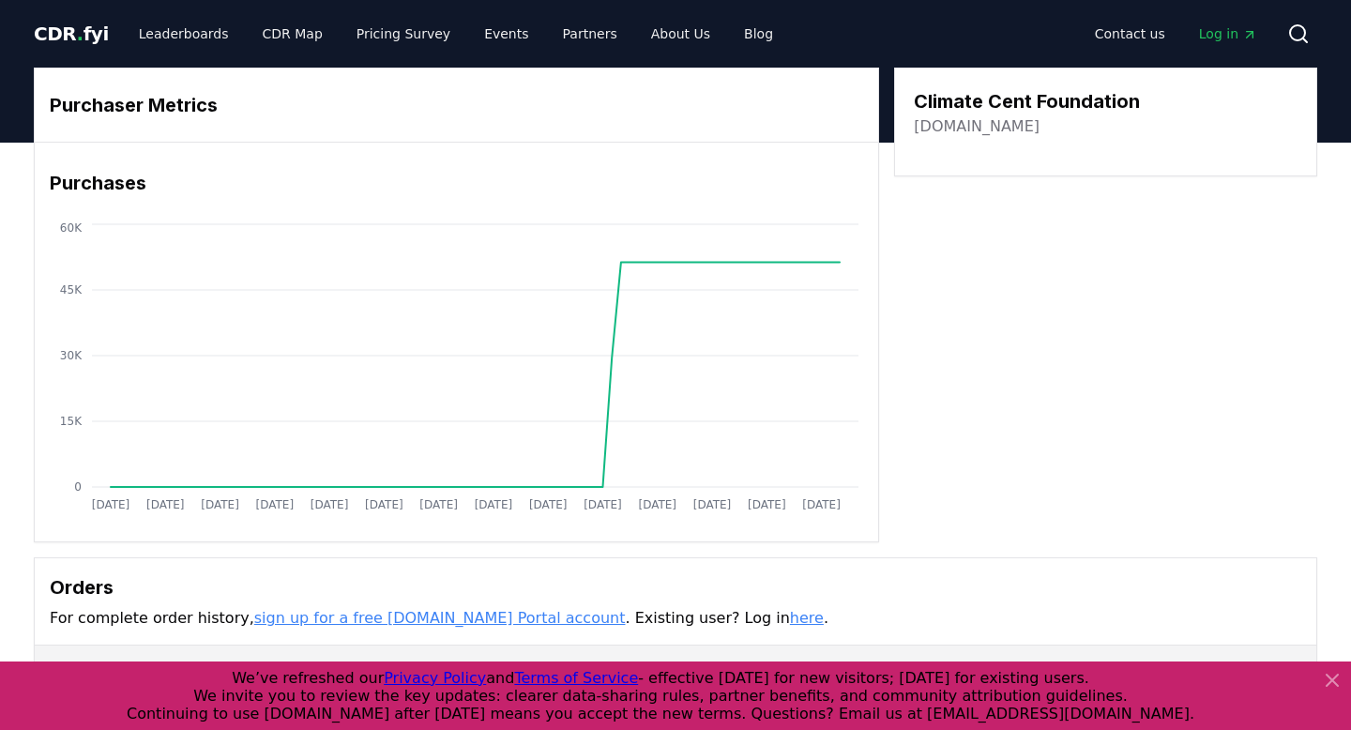
click at [958, 121] on link "[DOMAIN_NAME]" at bounding box center [977, 126] width 126 height 23
